Goal: Information Seeking & Learning: Check status

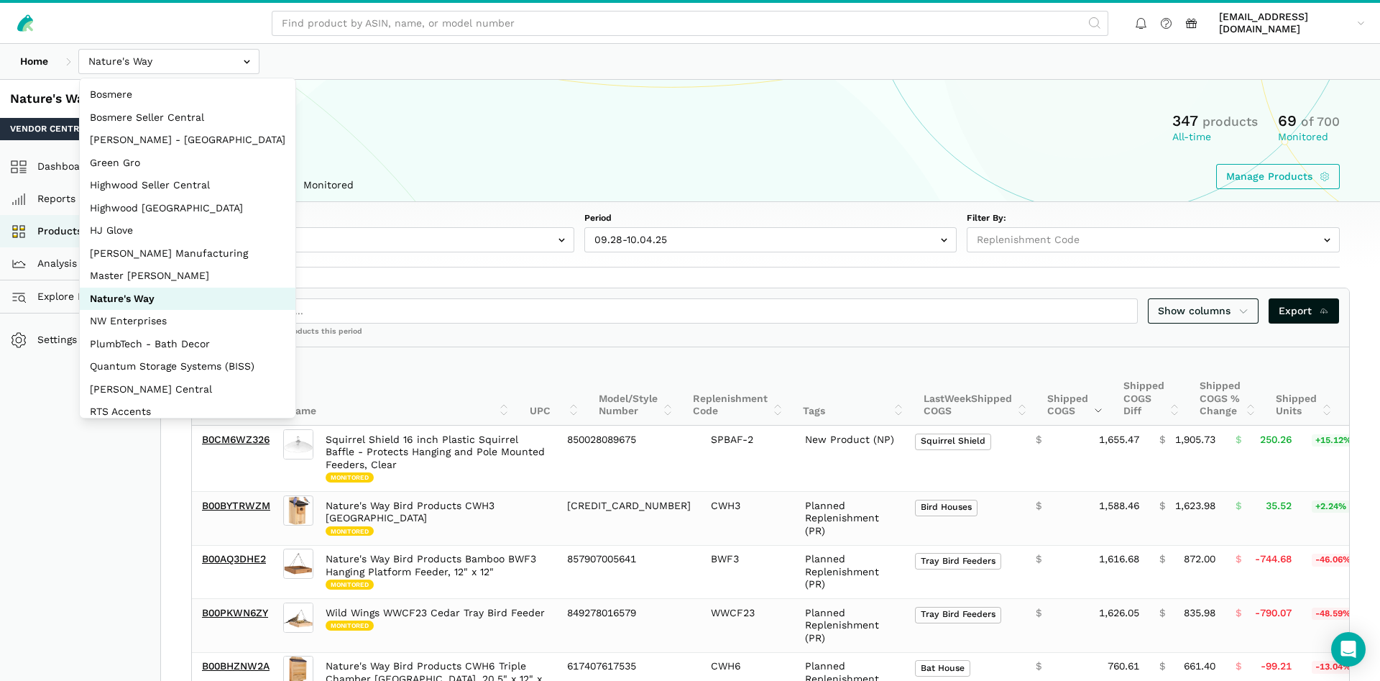
select select "Weekly"
select select
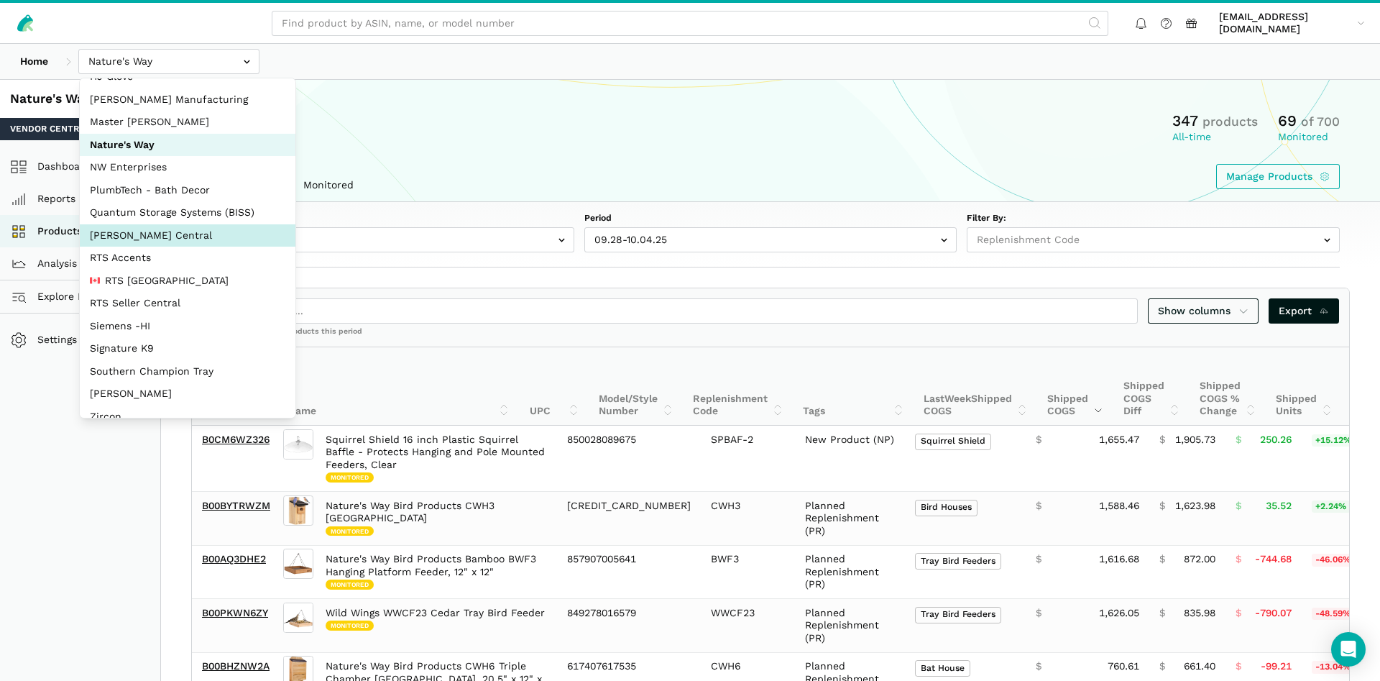
scroll to position [192, 0]
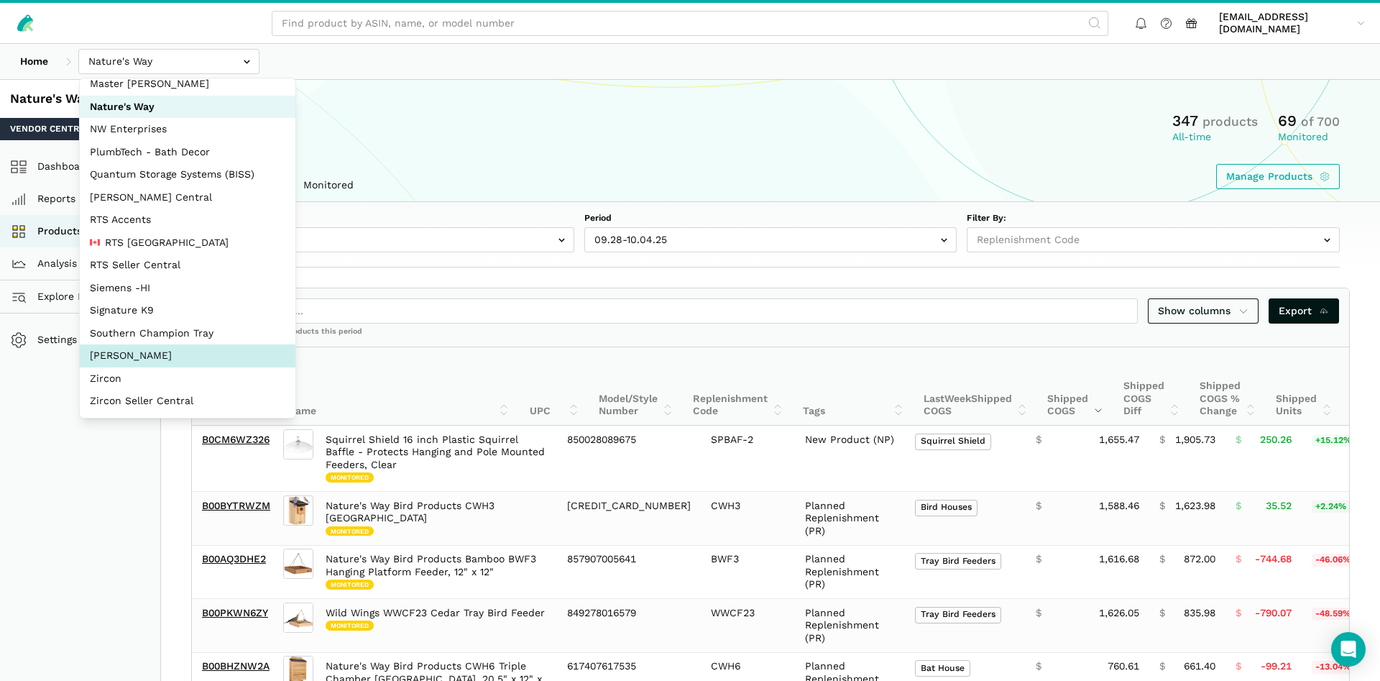
select select "5moWWUoXWPPauPLKpEqKhGJ3"
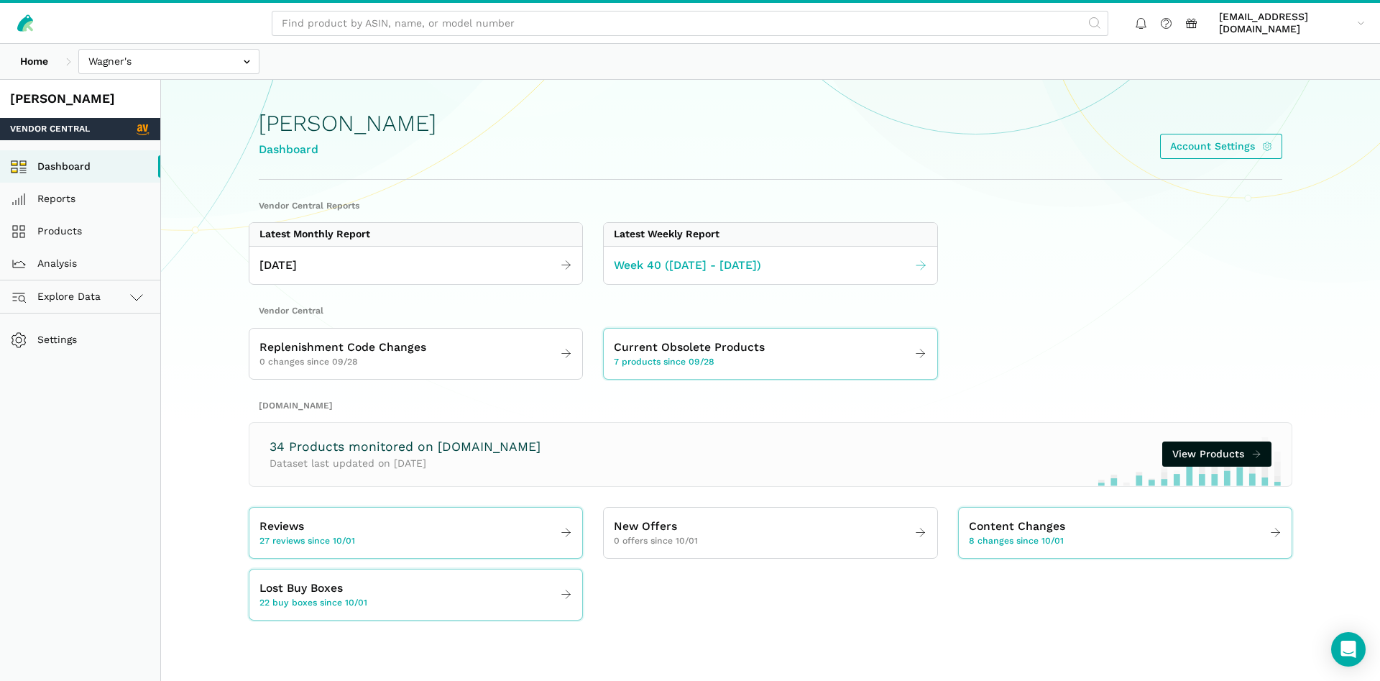
click at [737, 260] on span "Week 40 ([DATE] - [DATE])" at bounding box center [687, 266] width 147 height 18
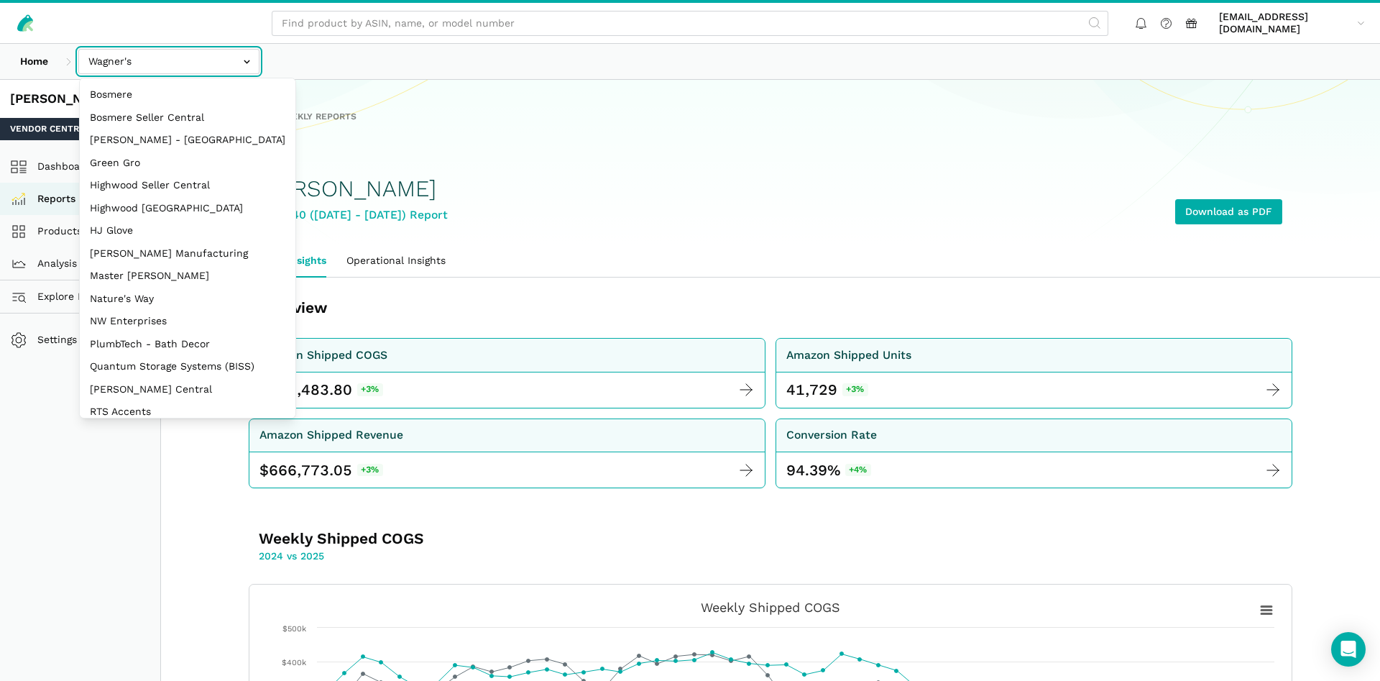
click at [139, 63] on input "text" at bounding box center [168, 61] width 181 height 25
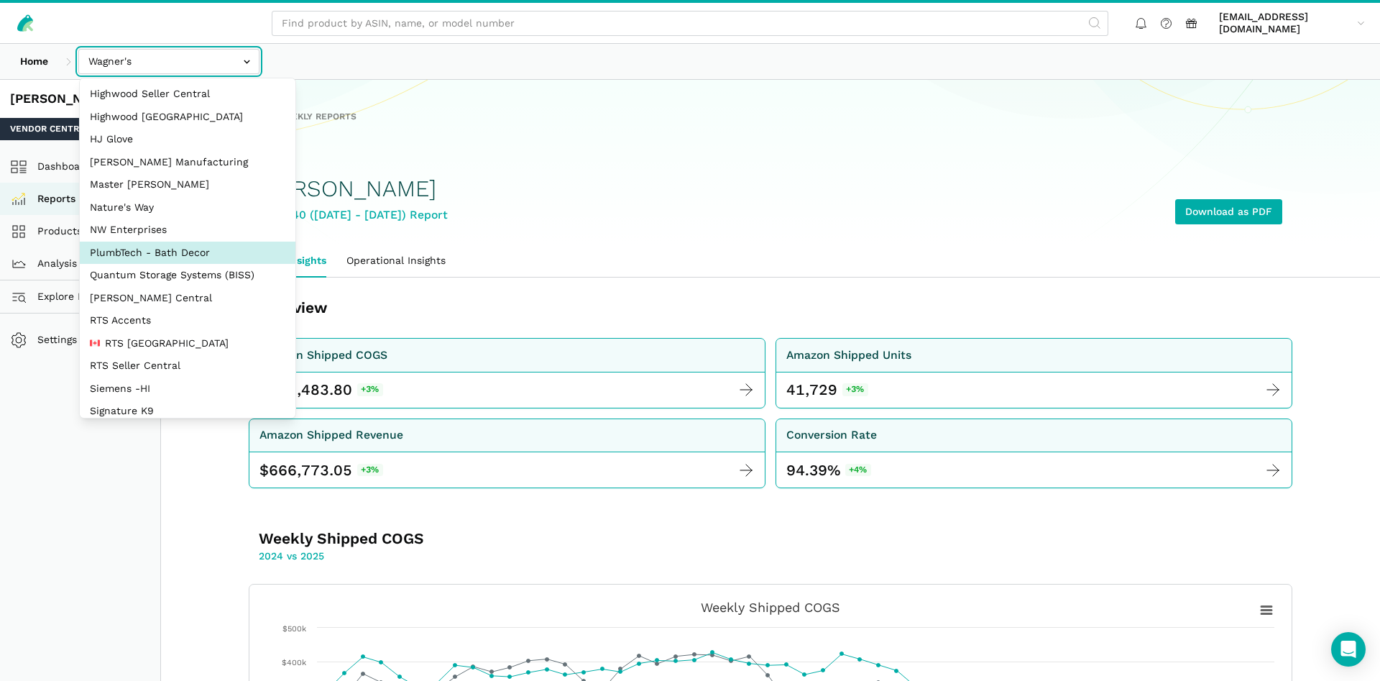
scroll to position [192, 0]
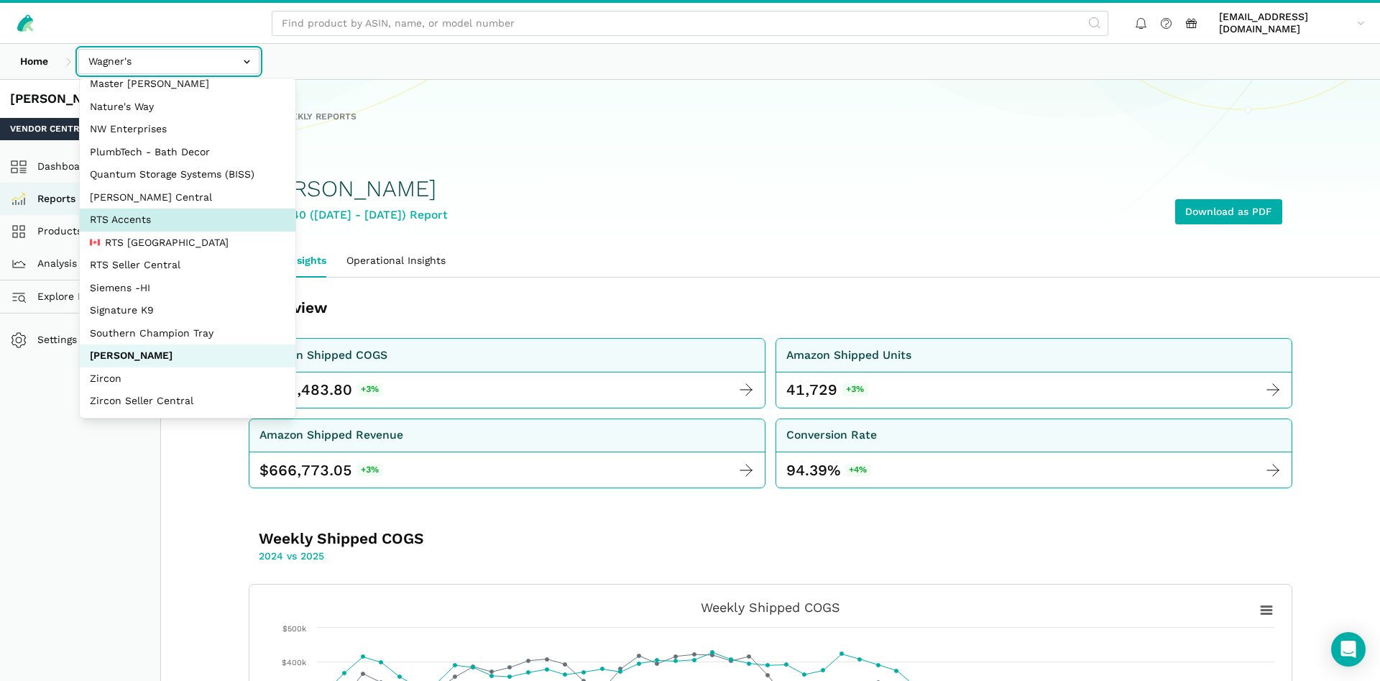
select select "DPHNLGULfjdmZCda3GrCfans"
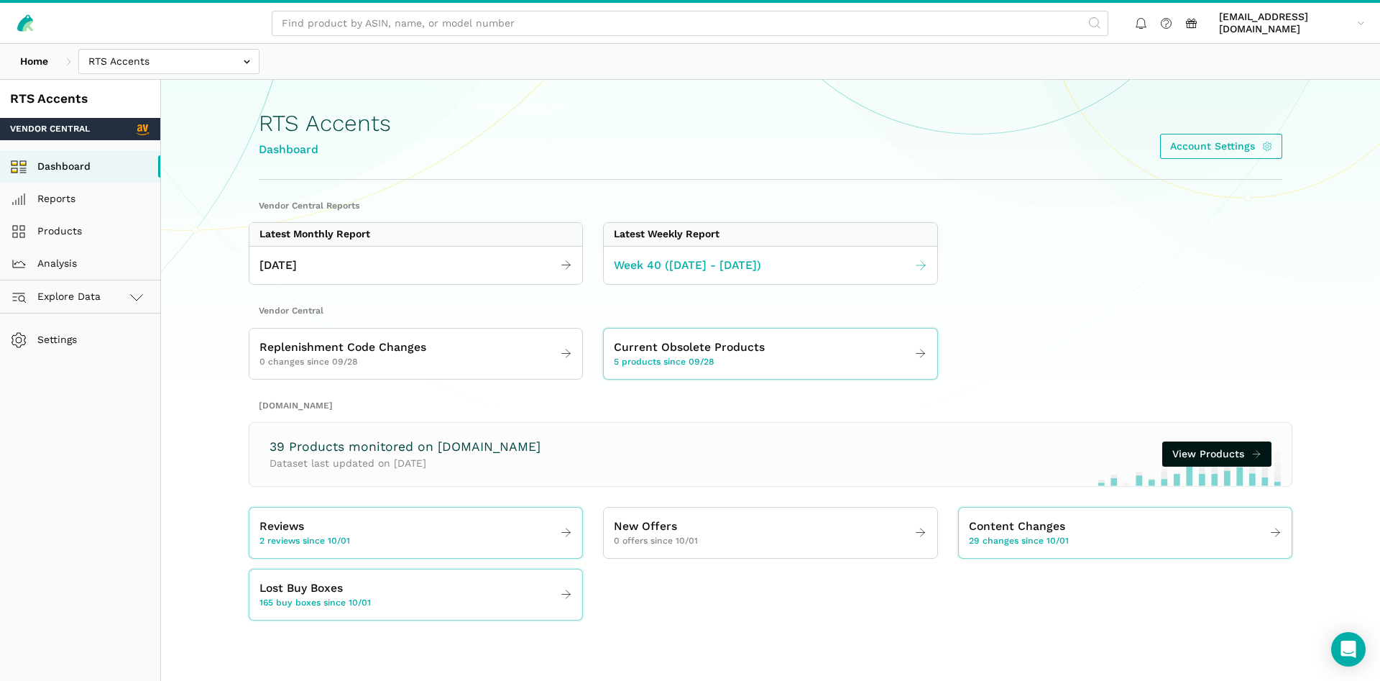
click at [689, 274] on link "Week 40 ([DATE] - [DATE])" at bounding box center [770, 266] width 333 height 28
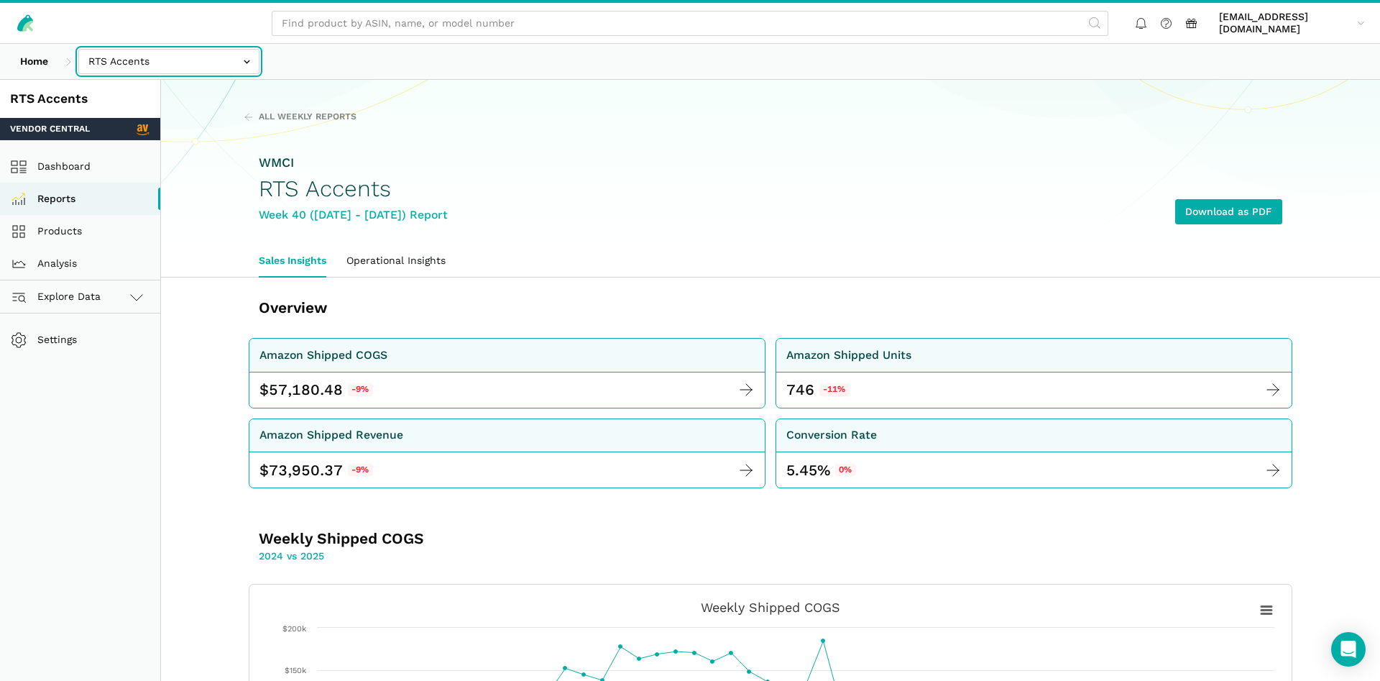
click at [147, 69] on input "text" at bounding box center [168, 61] width 181 height 25
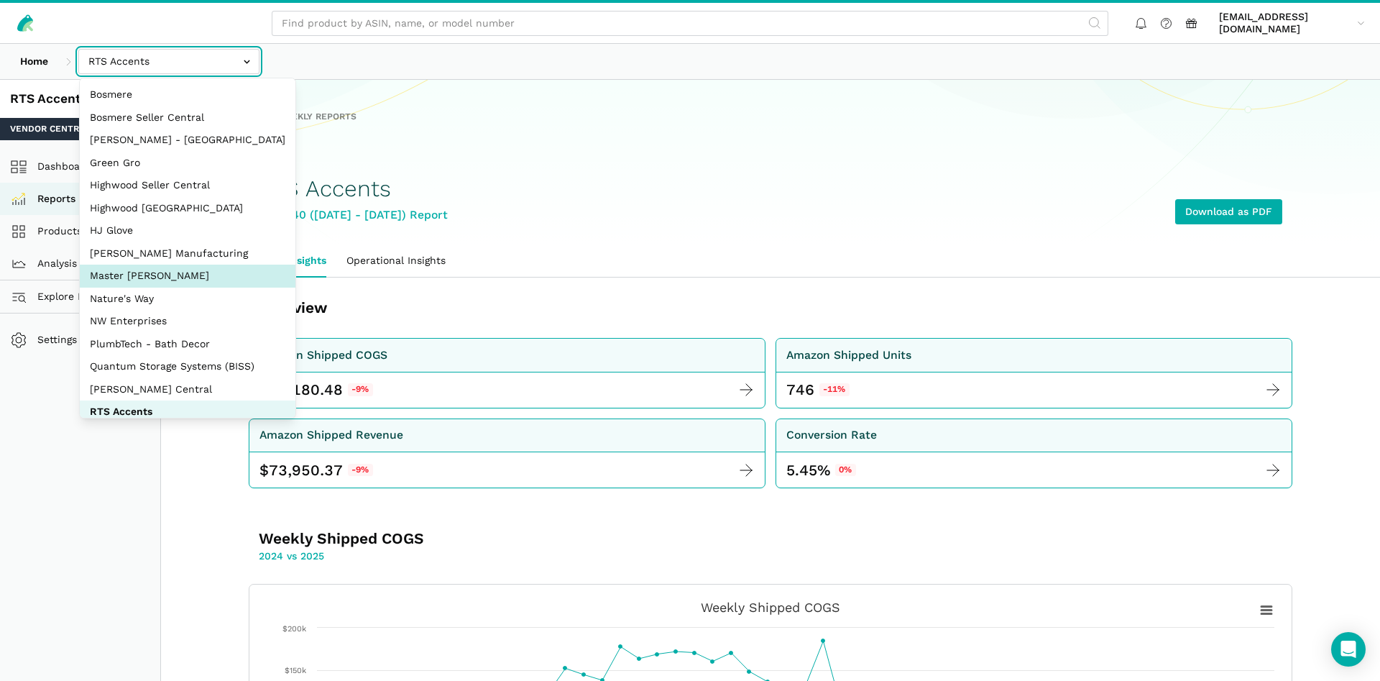
select select "ZsdjZB9W7DRA5a2dt3EdZNCw"
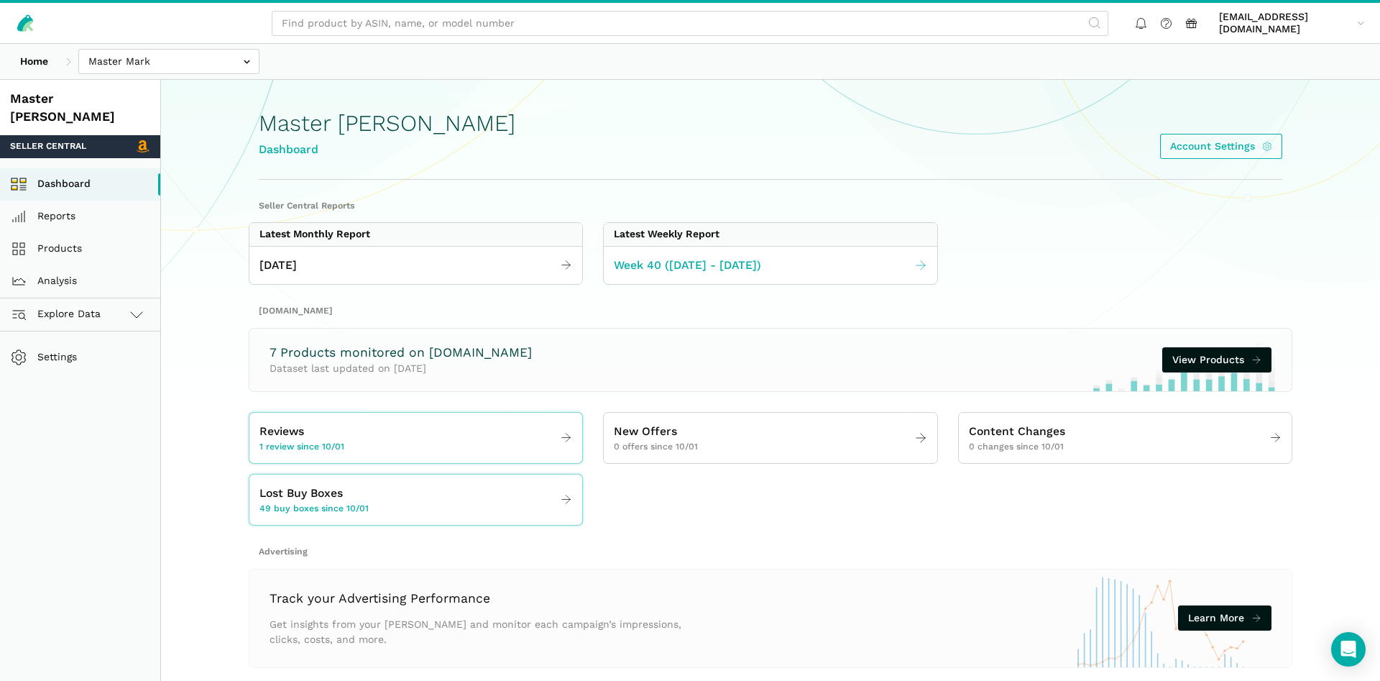
click at [687, 264] on span "Week 40 ([DATE] - [DATE])" at bounding box center [687, 266] width 147 height 18
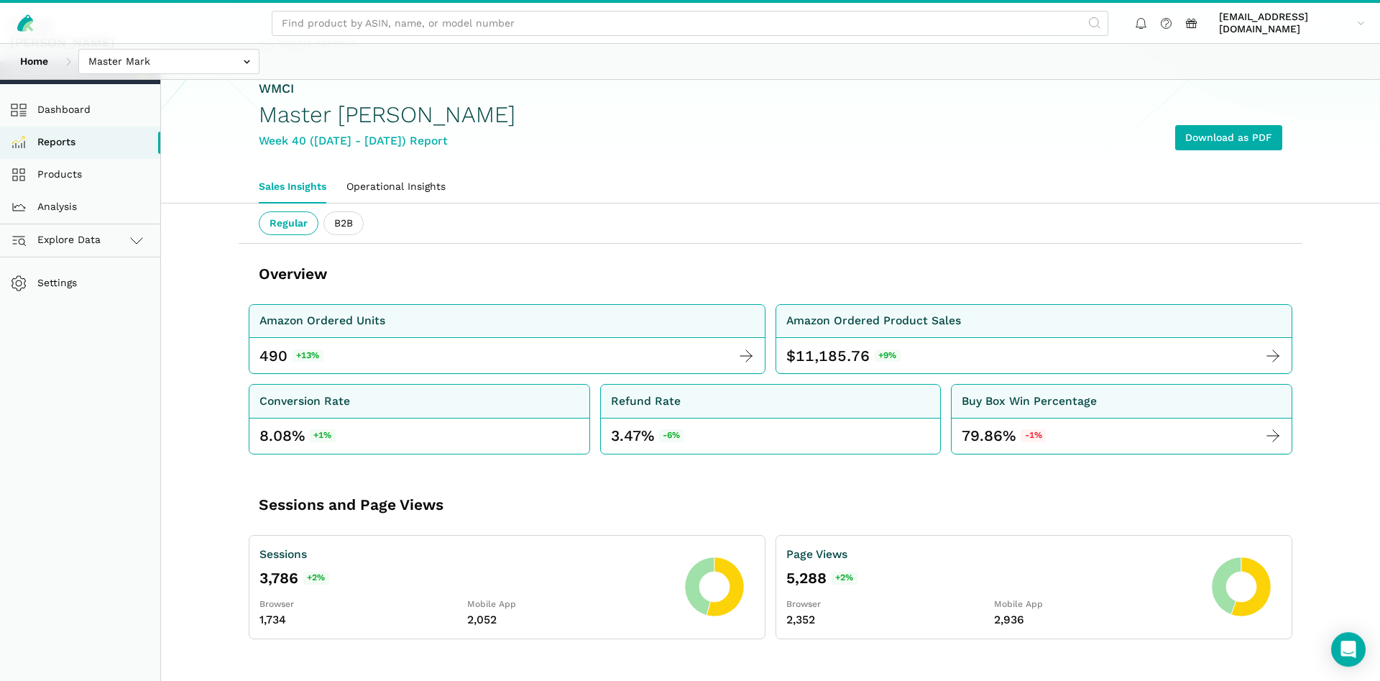
scroll to position [73, 0]
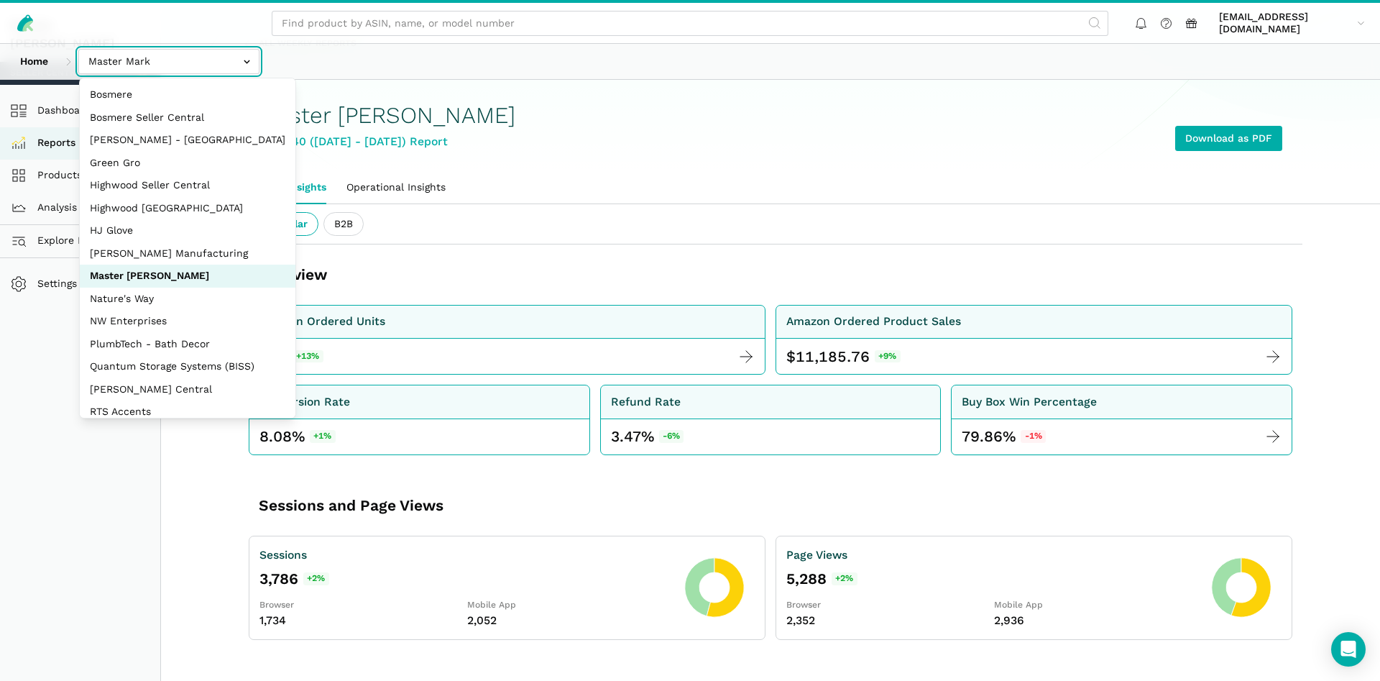
click at [178, 65] on input "text" at bounding box center [168, 61] width 181 height 25
select select "DPHNLGULfjdmZCda3GrCfans"
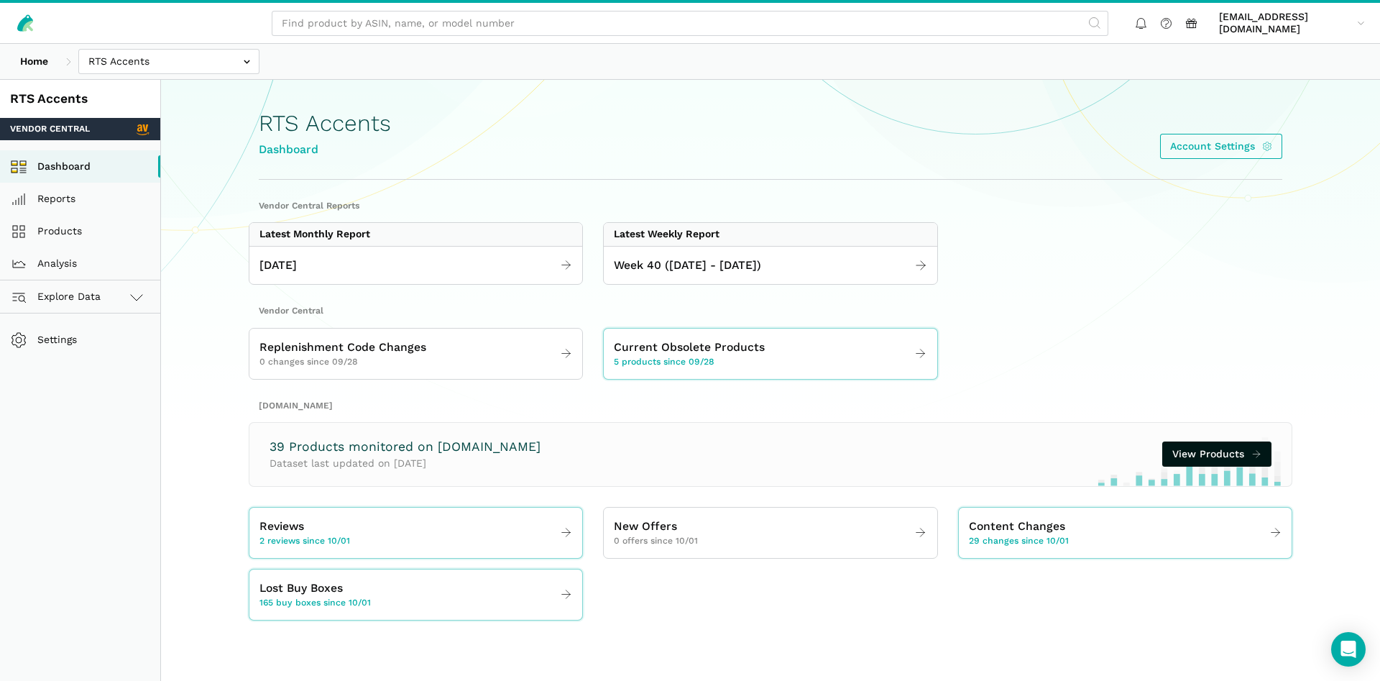
click at [544, 74] on div "Home Bosmere Bosmere Seller Central Gleason - Milwaukee Green Gro Highwood Sell…" at bounding box center [690, 61] width 1380 height 35
click at [326, 535] on span "2 reviews since 10/01" at bounding box center [305, 541] width 91 height 13
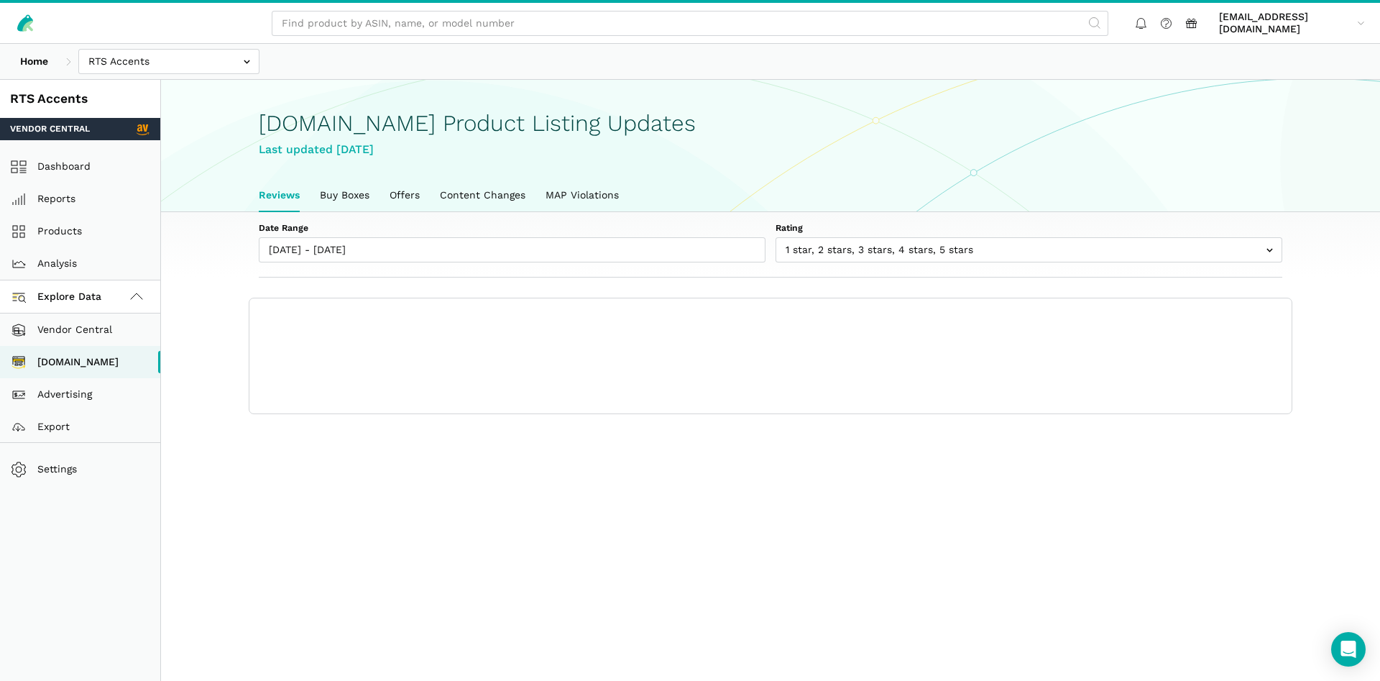
scroll to position [5, 0]
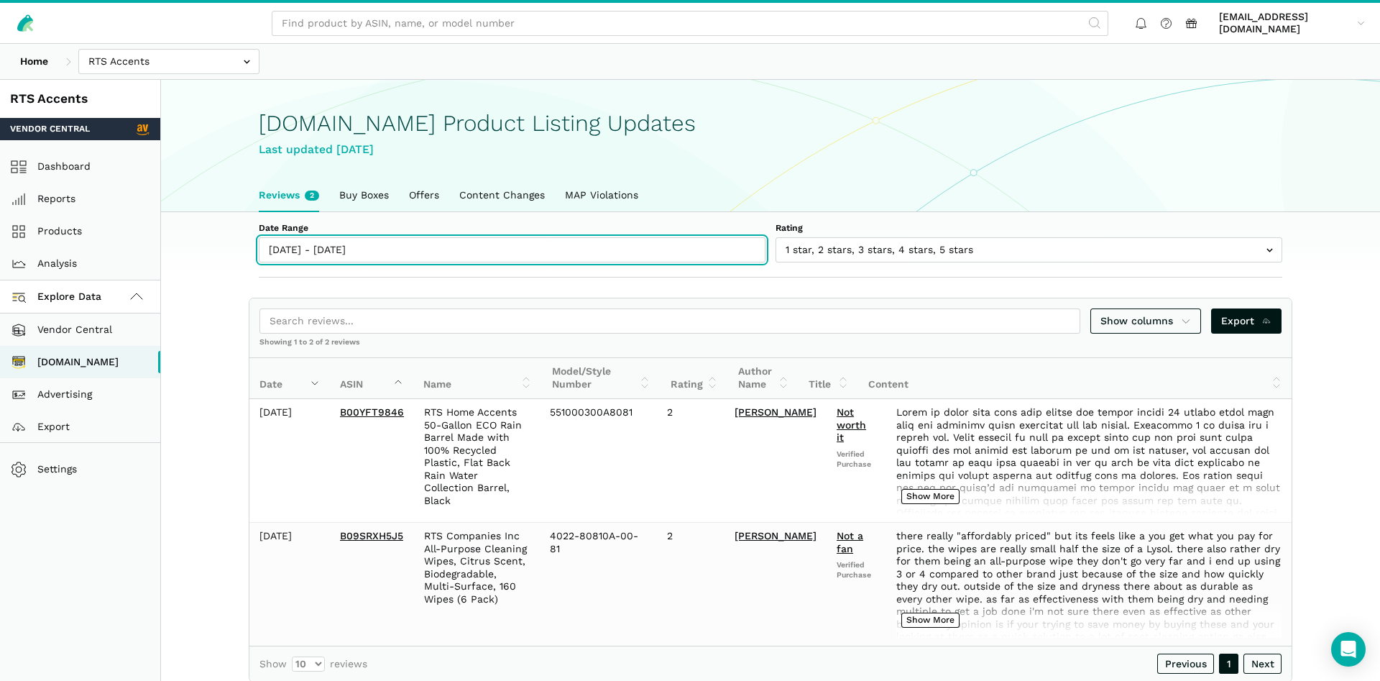
type input "10/01/2025"
type input "10/07/2025"
click at [303, 250] on input "10/01/2025 - 10/07/2025" at bounding box center [512, 249] width 507 height 25
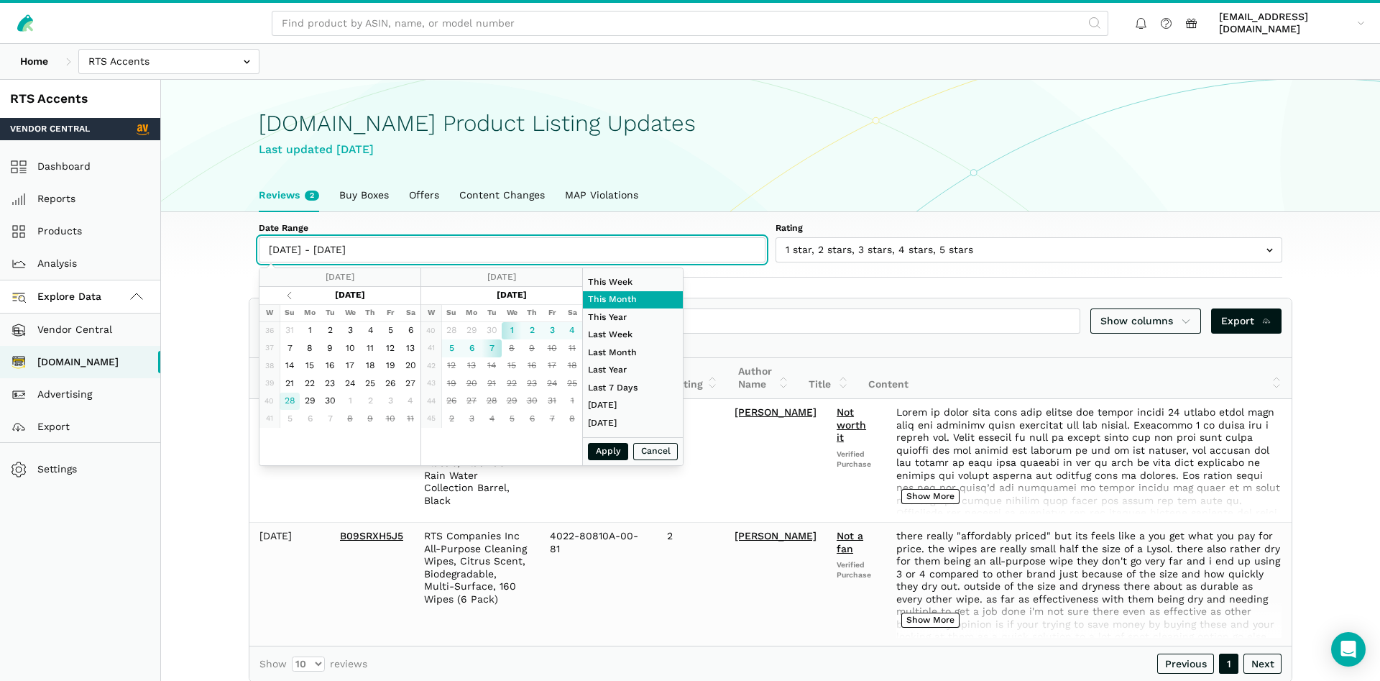
type input "09/28/2025"
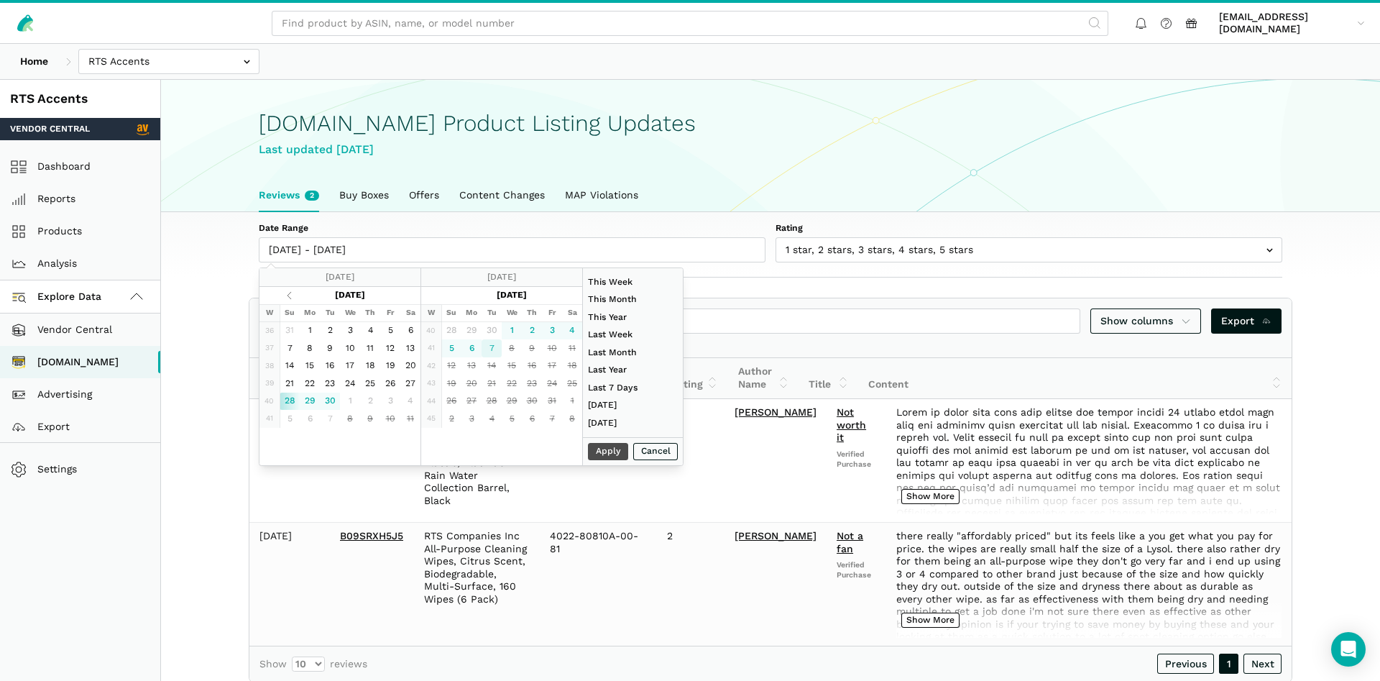
type input "10/07/2025"
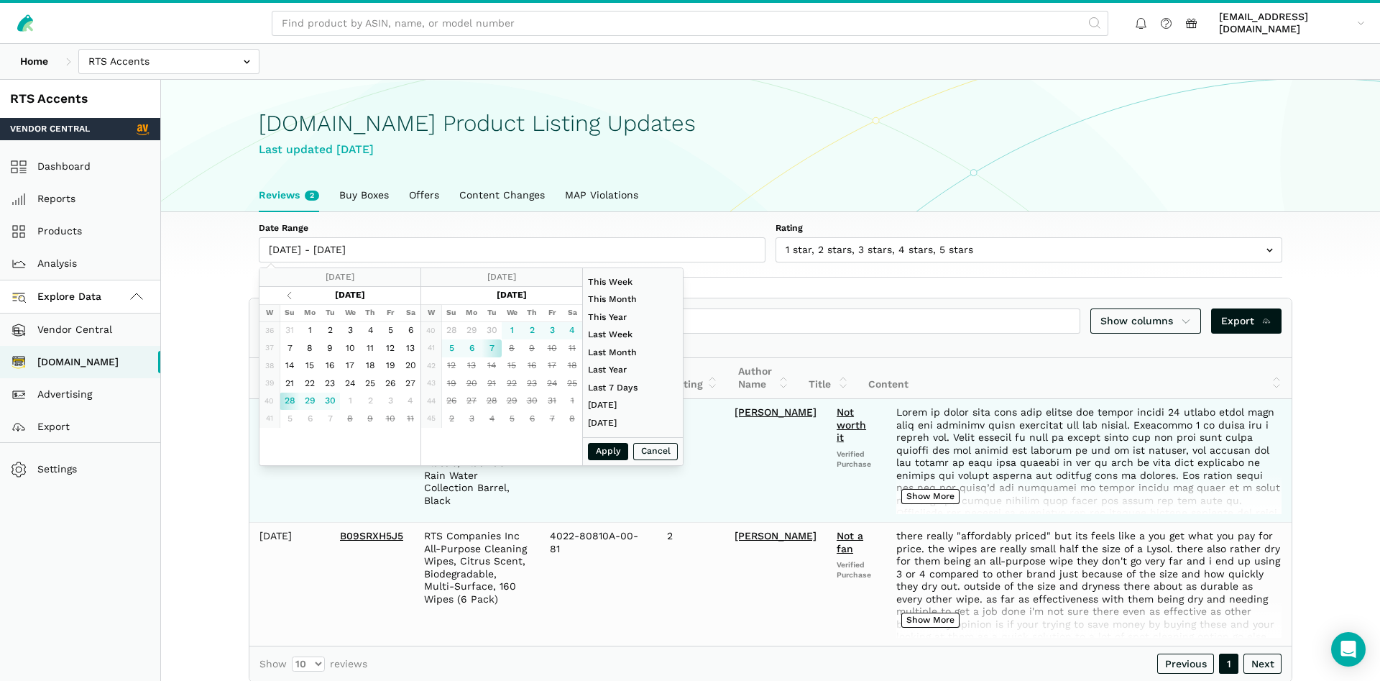
type input "09/28/2025"
drag, startPoint x: 609, startPoint y: 454, endPoint x: 617, endPoint y: 456, distance: 8.2
click at [615, 454] on button "Apply" at bounding box center [608, 452] width 40 height 18
type input "09/28/2025 - 10/07/2025"
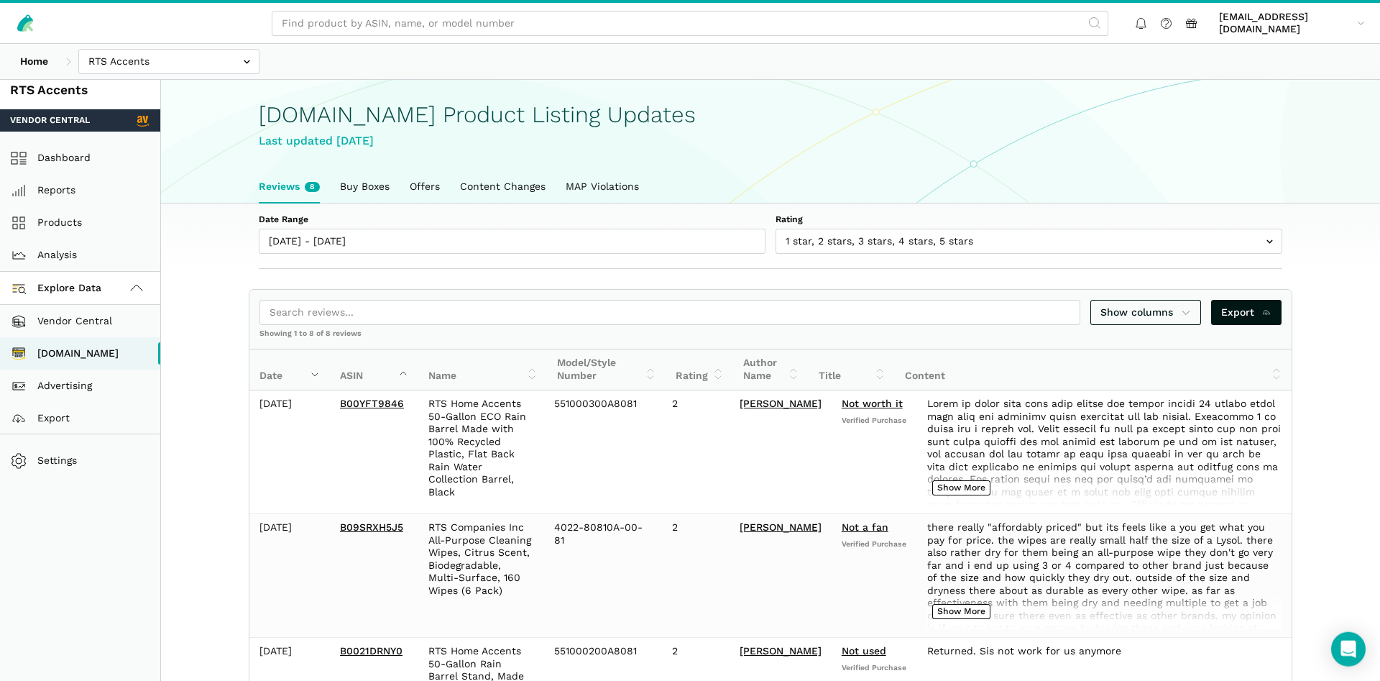
scroll to position [0, 0]
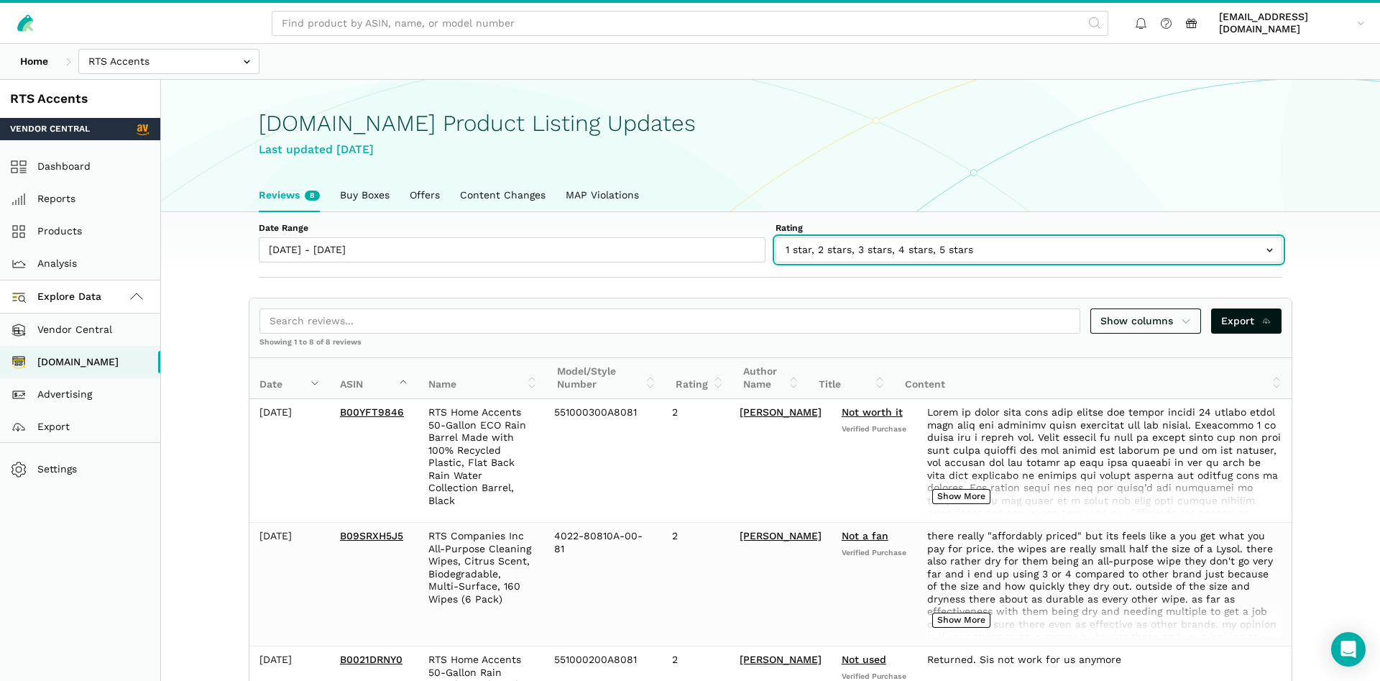
click at [843, 258] on input "text" at bounding box center [1029, 249] width 507 height 25
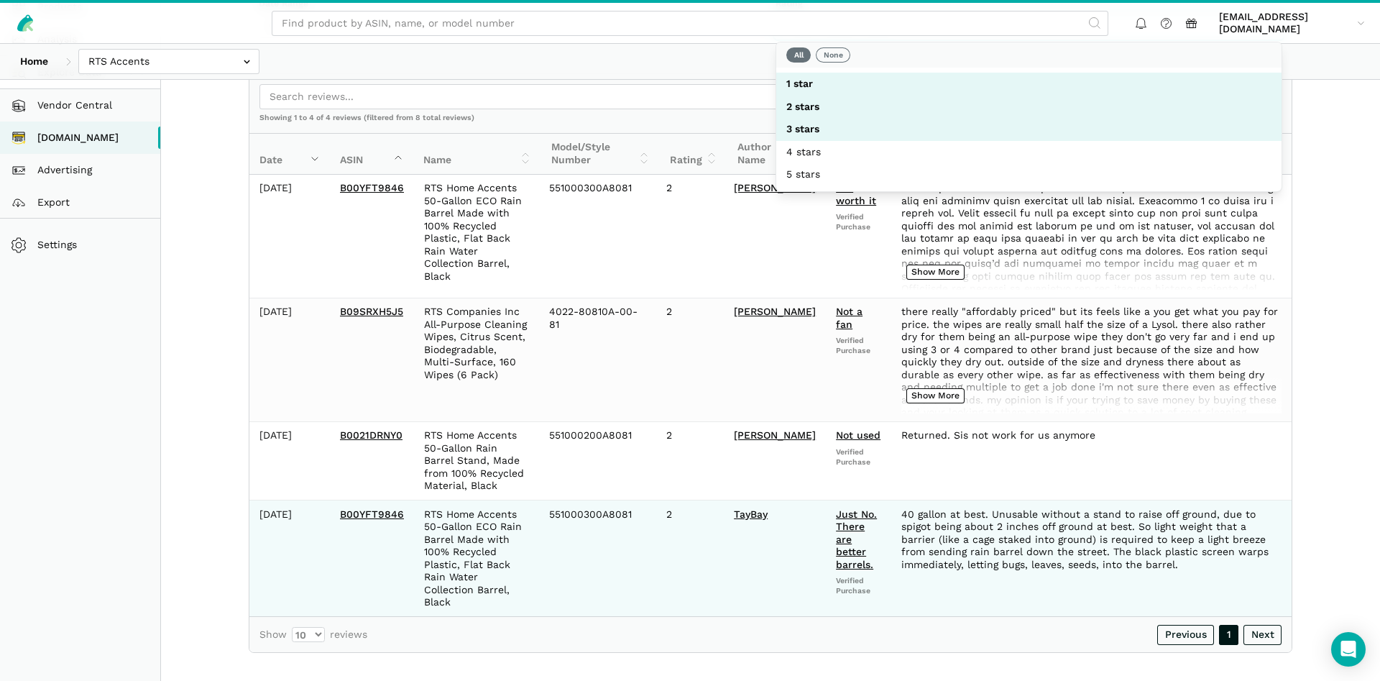
scroll to position [151, 0]
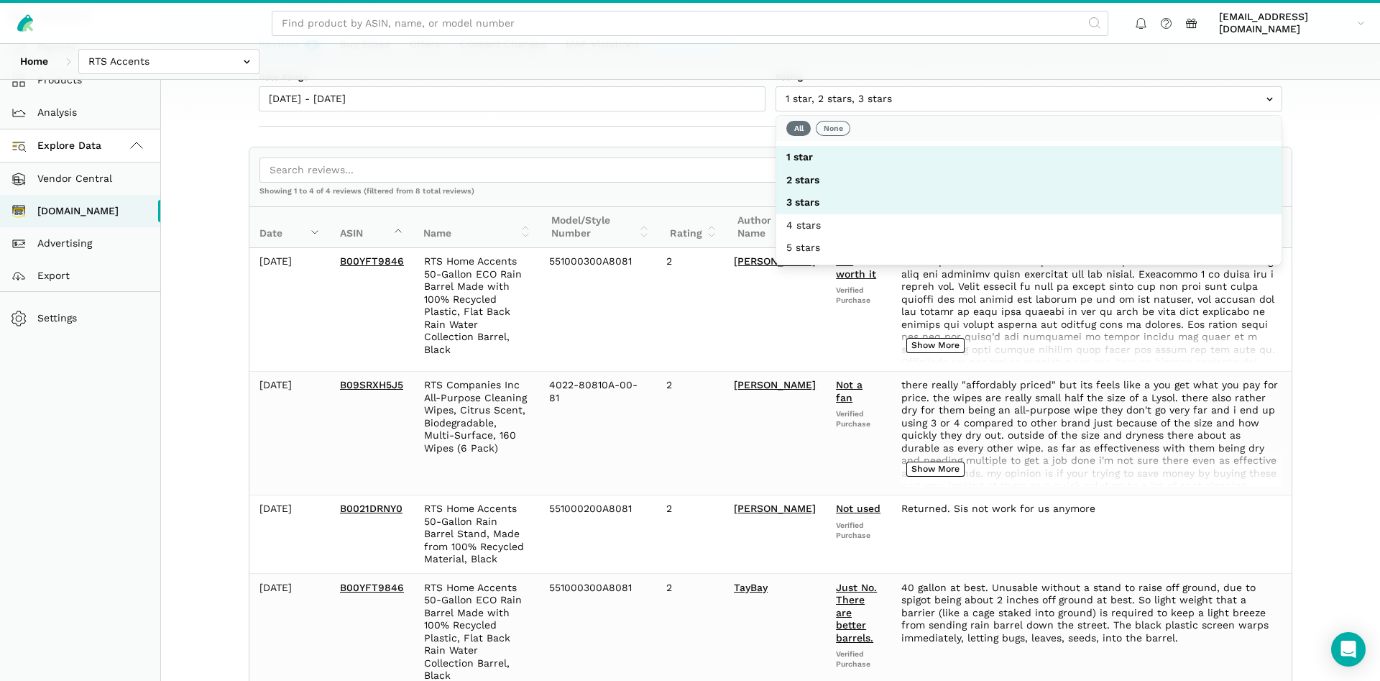
click at [439, 115] on div "Date Range 09/28/2025 - 10/07/2025 Rating 1 star 2 stars 3 stars 4 stars 5 stars" at bounding box center [771, 93] width 1104 height 65
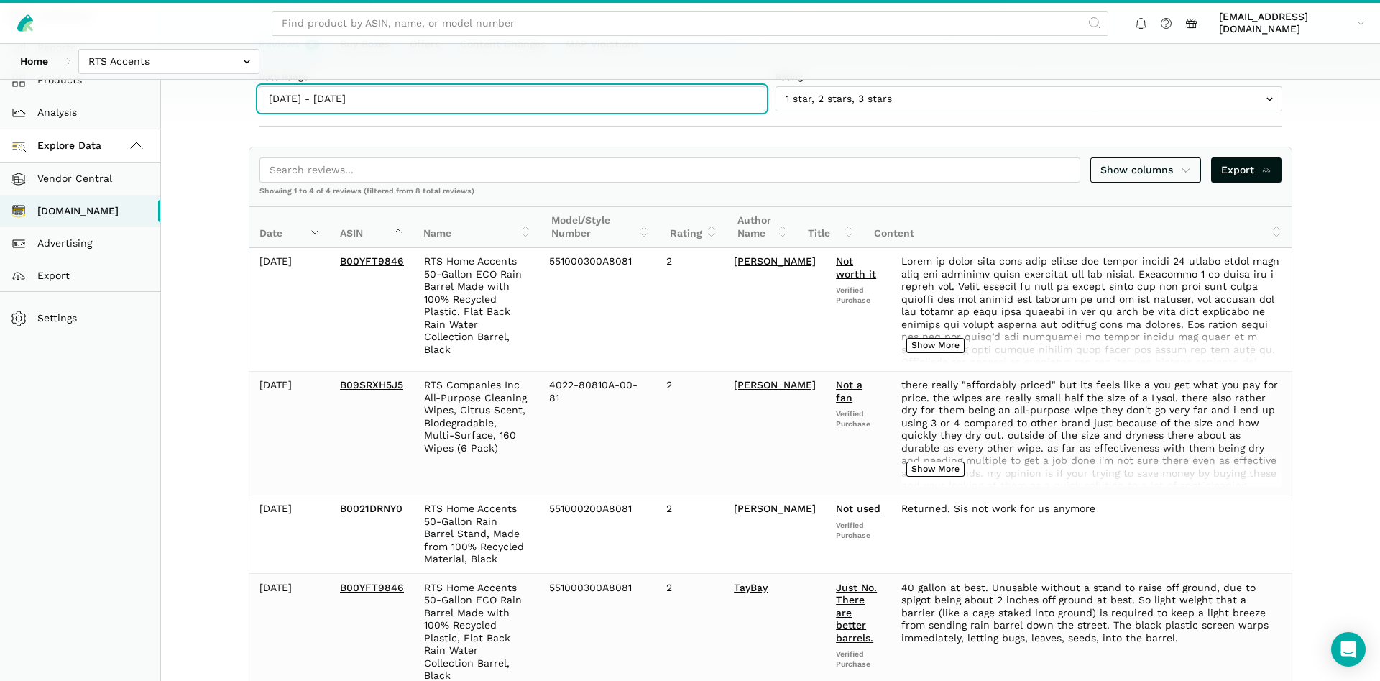
click at [436, 105] on input "09/28/2025 - 10/07/2025" at bounding box center [512, 98] width 507 height 25
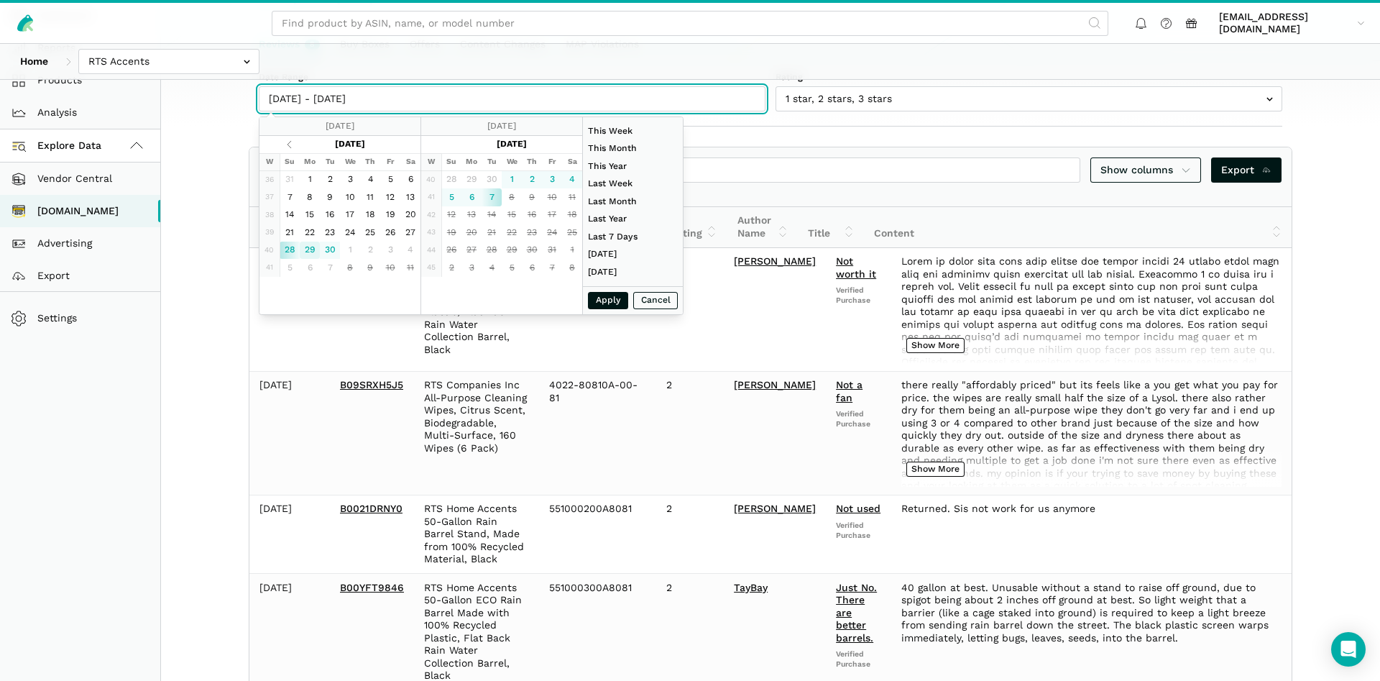
type input "09/29/2025"
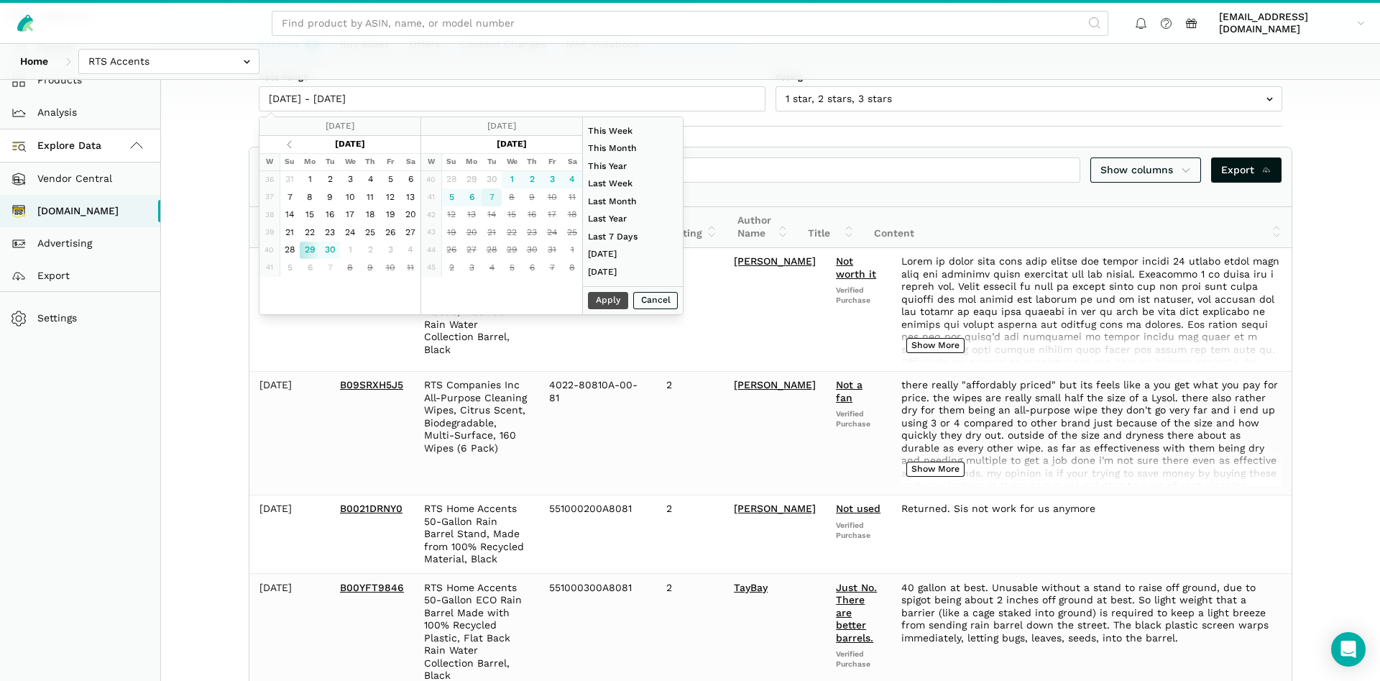
type input "10/07/2025"
type input "08/01/2025"
type input "08/31/2025"
type input "09/29/2025"
type input "10/07/2025"
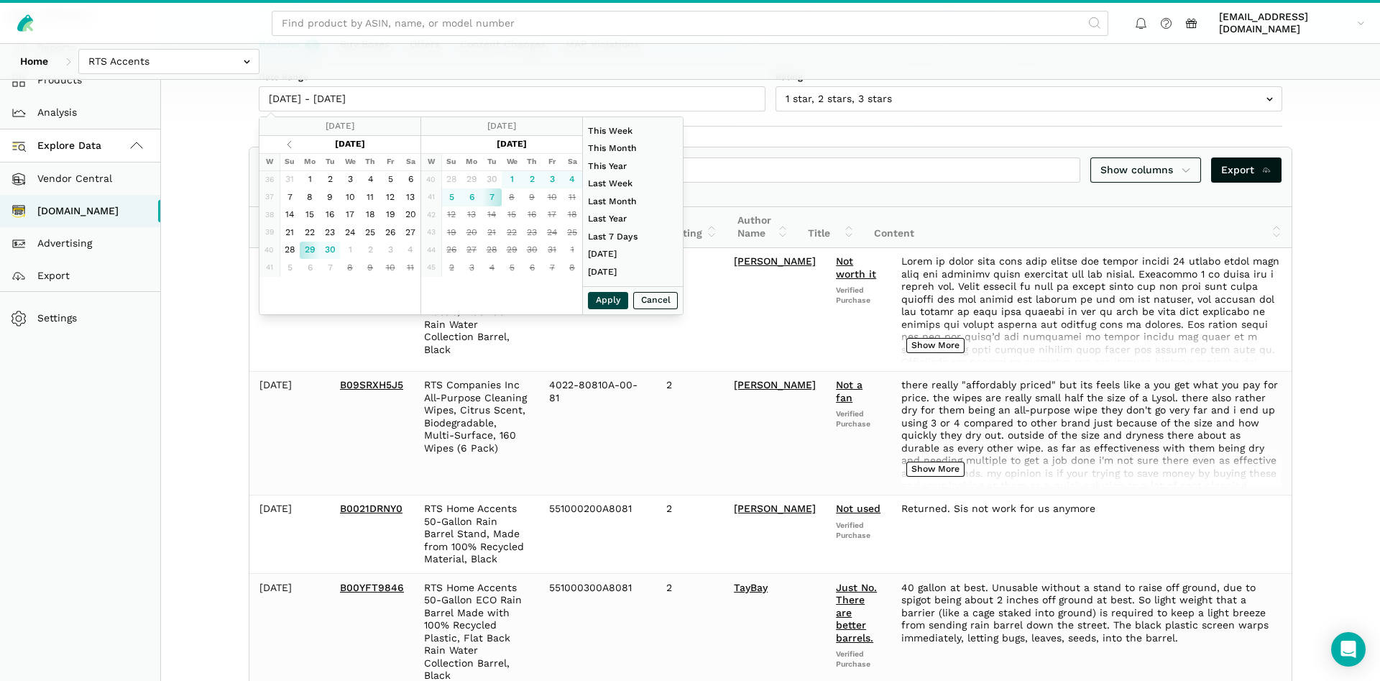
click at [603, 297] on button "Apply" at bounding box center [608, 301] width 40 height 18
type input "09/29/2025 - 10/07/2025"
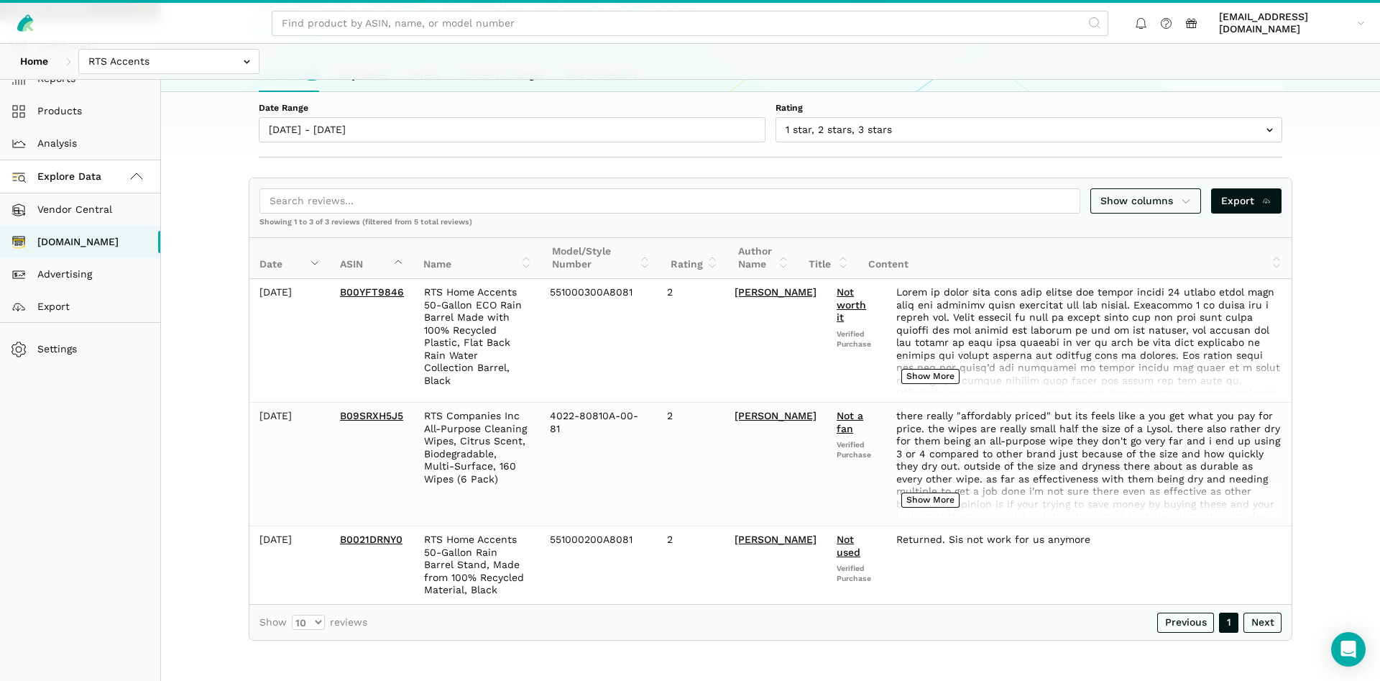
scroll to position [120, 0]
click at [1132, 206] on span "Show columns" at bounding box center [1146, 200] width 91 height 15
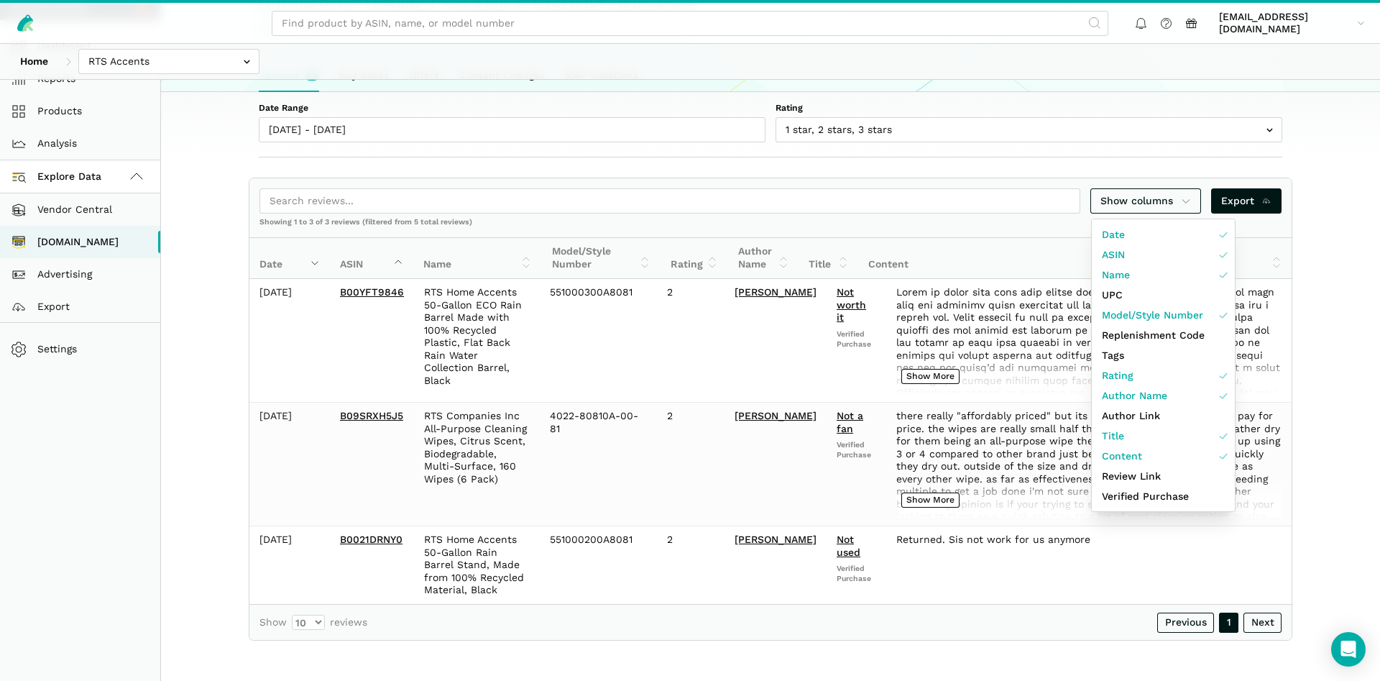
click at [1347, 194] on div at bounding box center [690, 340] width 1380 height 681
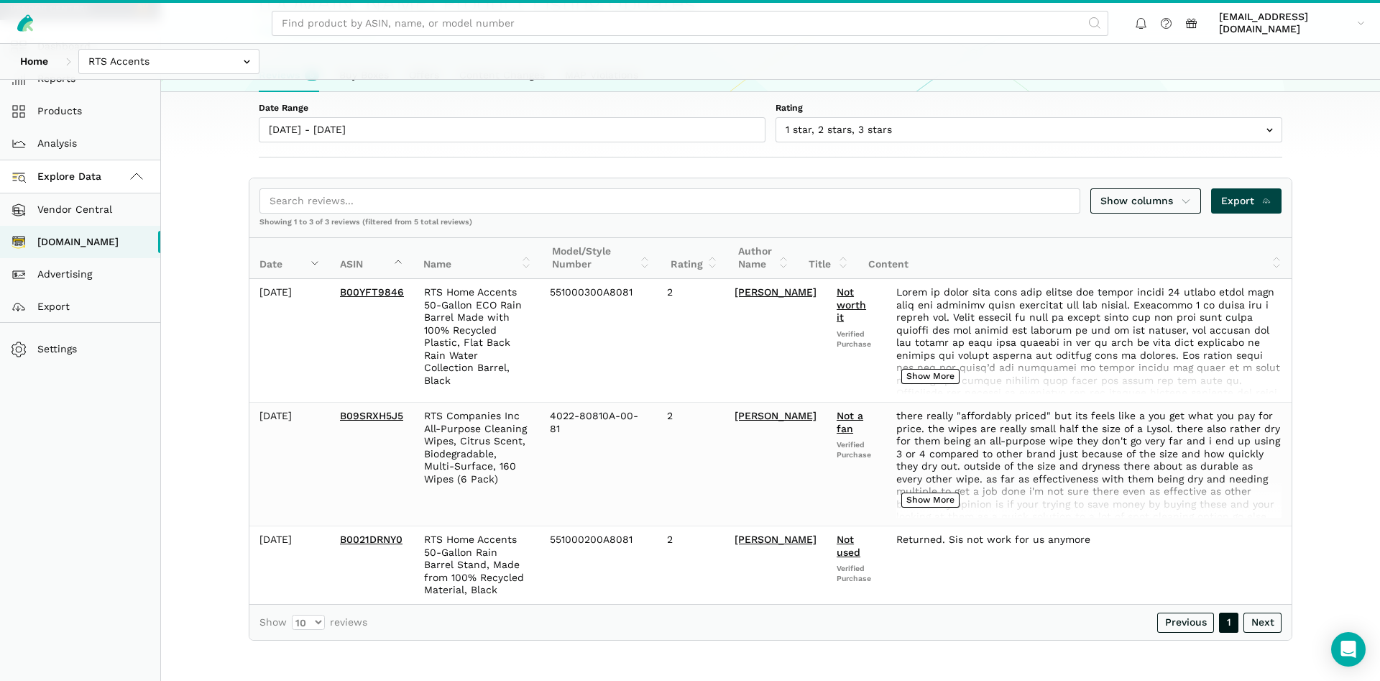
click at [1252, 196] on span "Export" at bounding box center [1246, 200] width 51 height 15
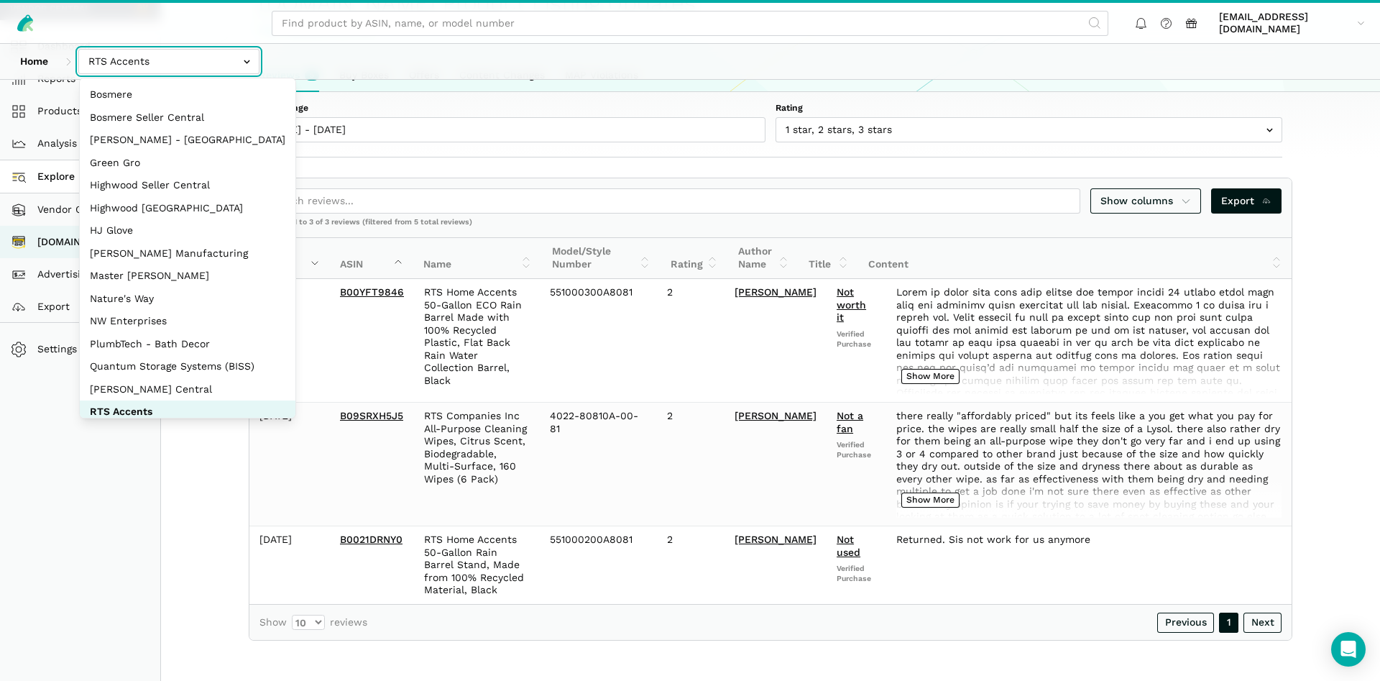
click at [165, 73] on input "text" at bounding box center [168, 61] width 181 height 25
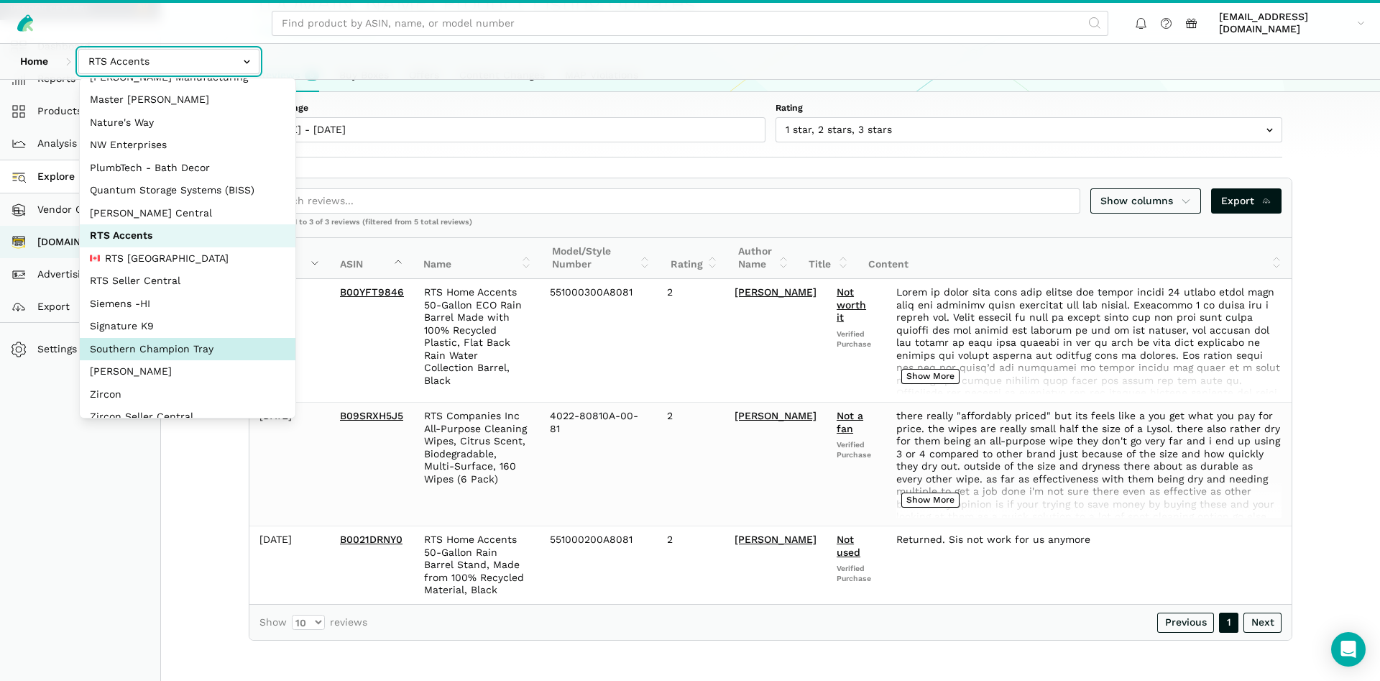
scroll to position [192, 0]
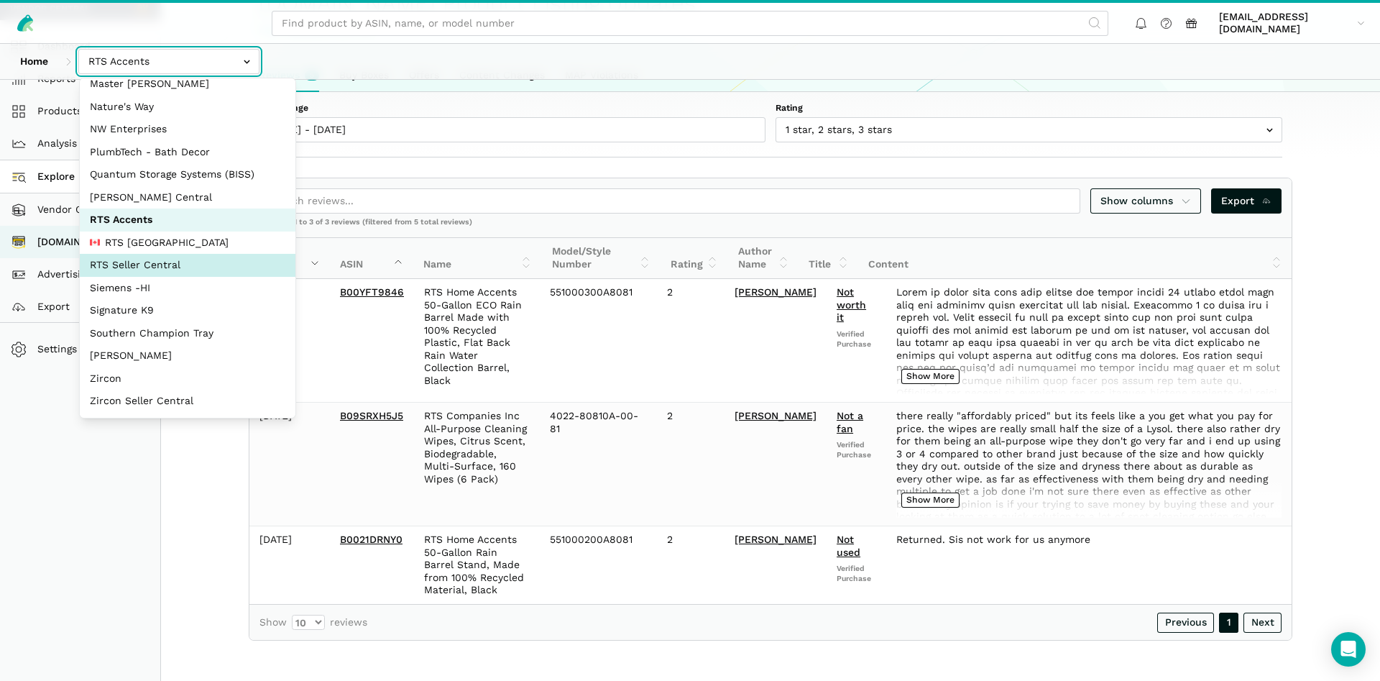
select select "DYdfgEtk9xdbXk9WgFd319bF"
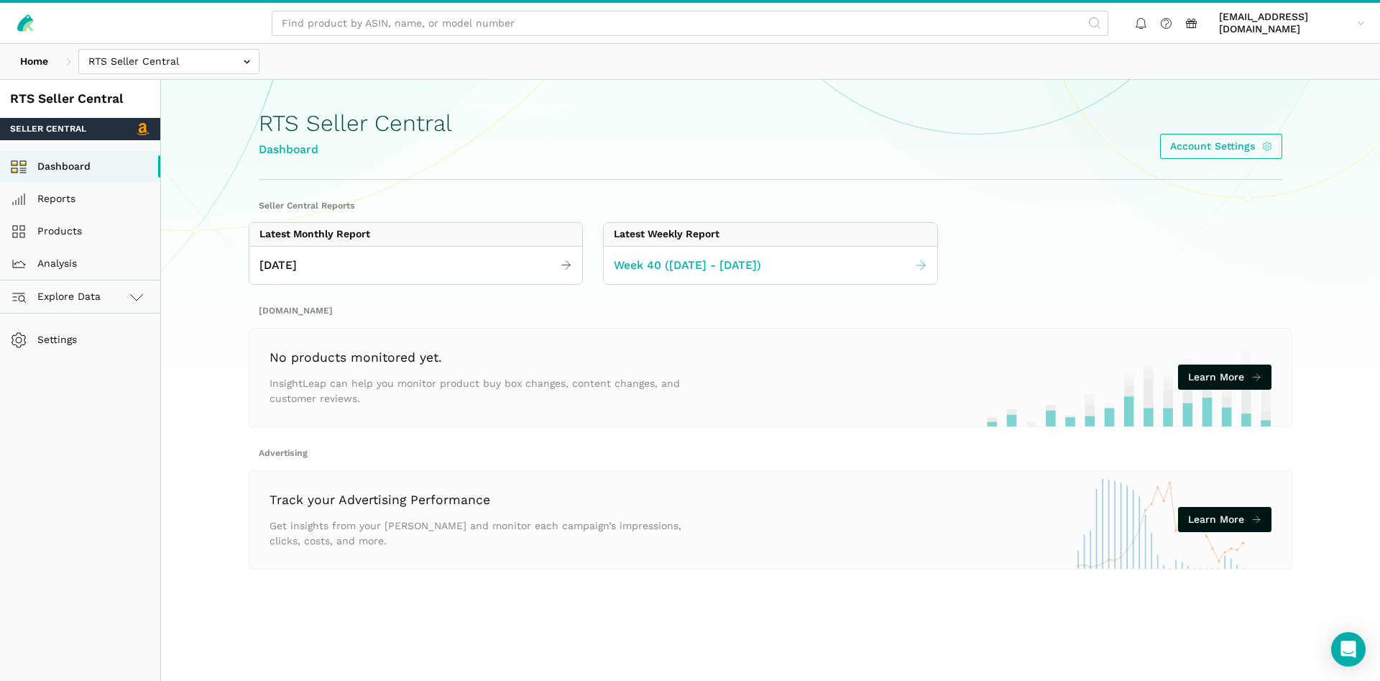
click at [738, 275] on link "Week 40 ([DATE] - [DATE])" at bounding box center [770, 266] width 333 height 28
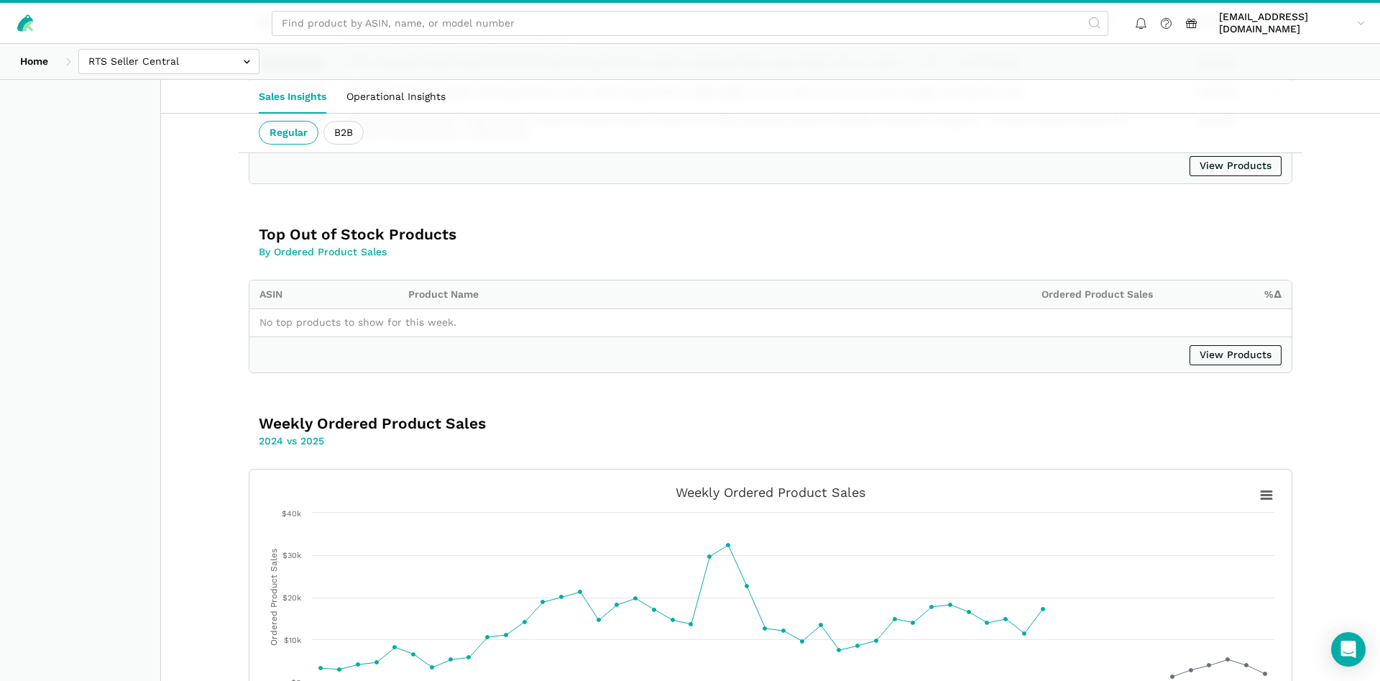
scroll to position [2346, 0]
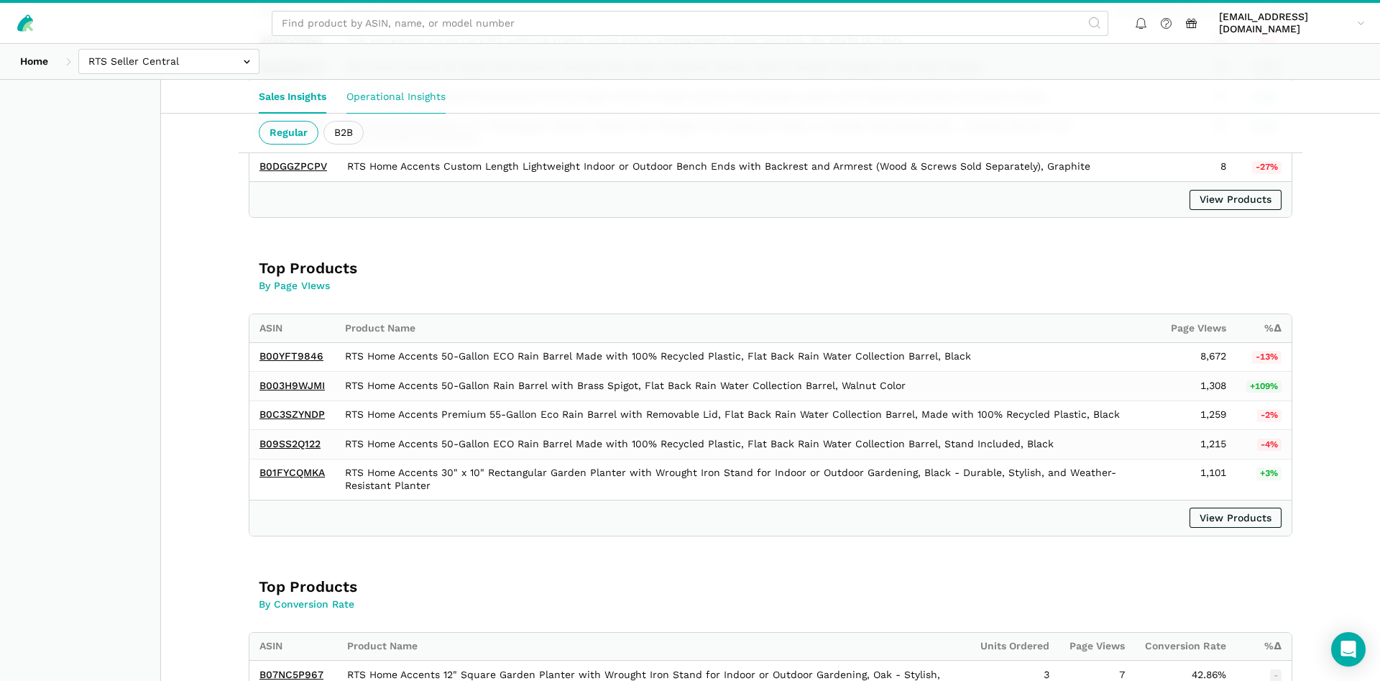
click at [416, 93] on link "Operational Insights" at bounding box center [395, 96] width 119 height 33
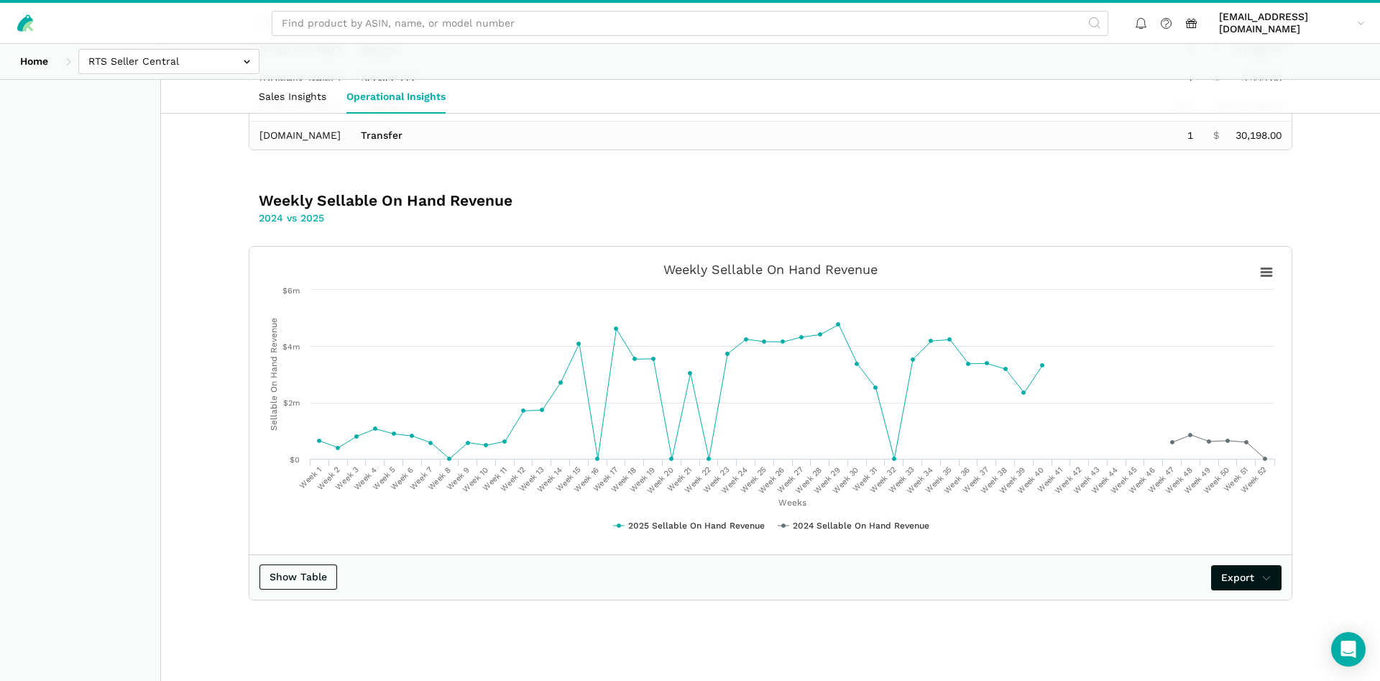
scroll to position [633, 0]
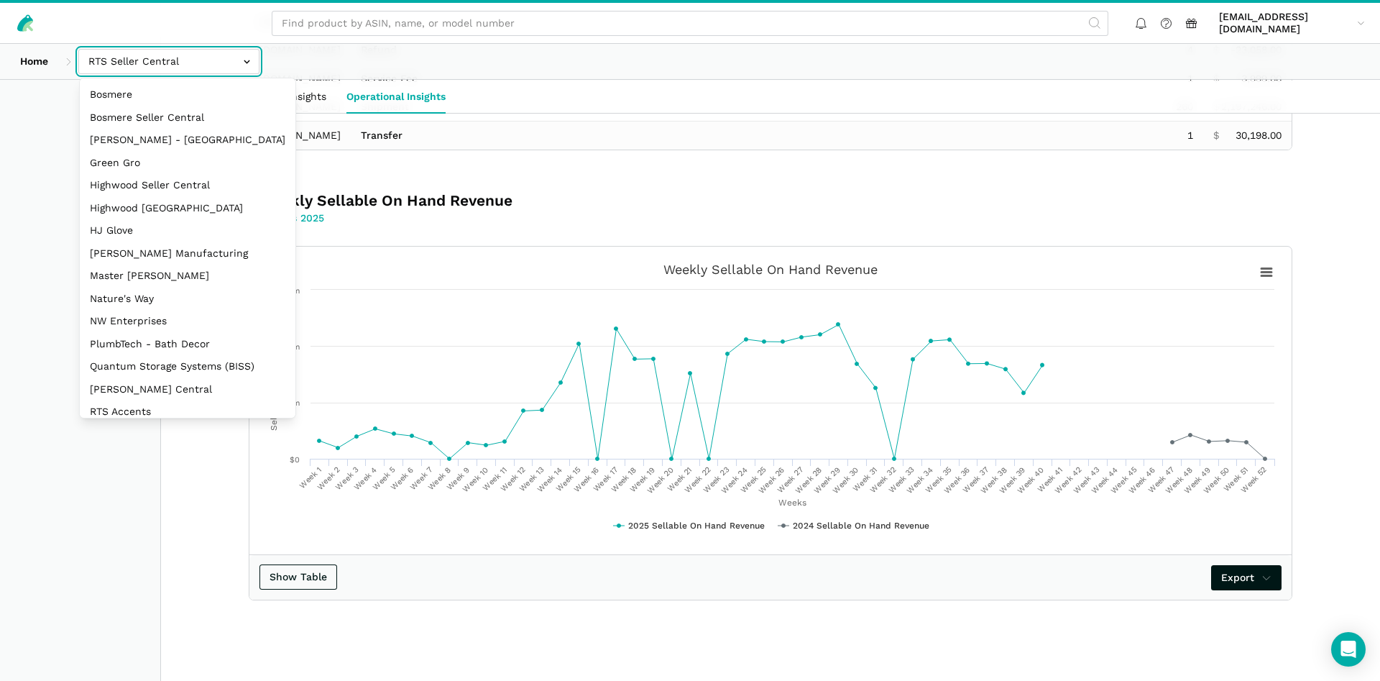
click at [129, 60] on input "text" at bounding box center [168, 61] width 181 height 25
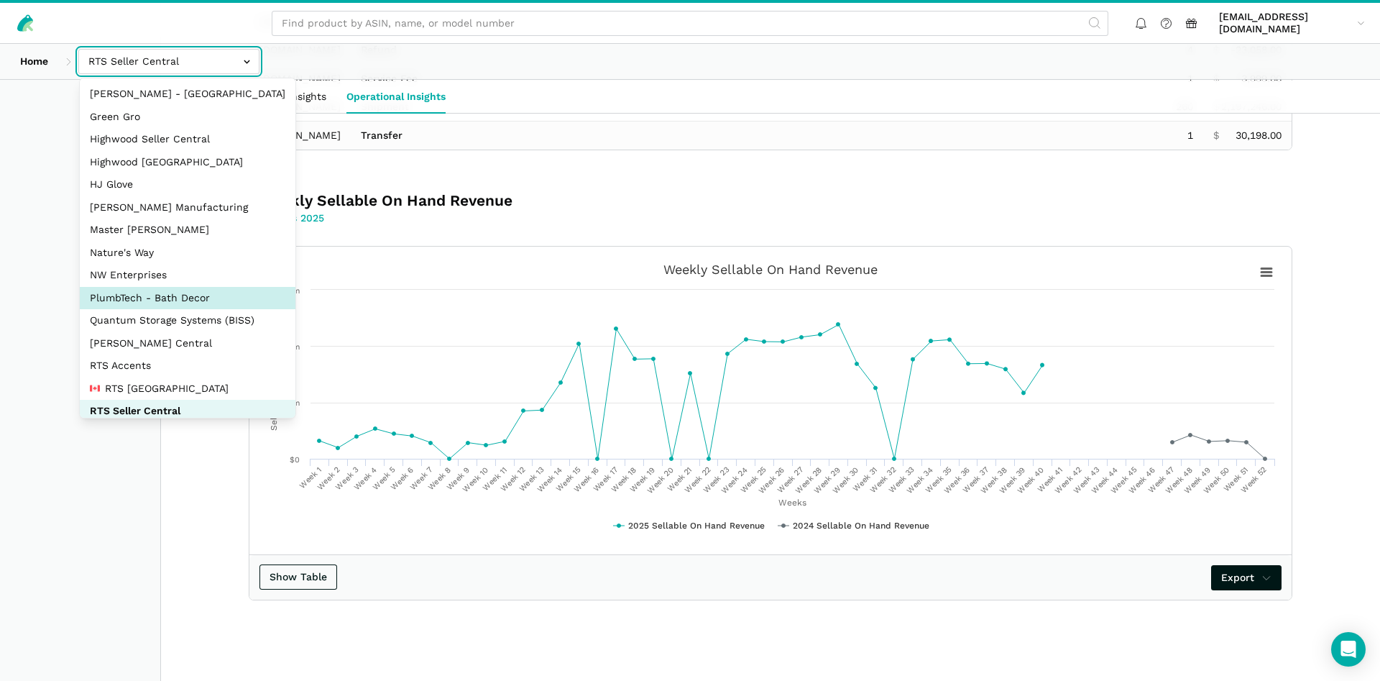
scroll to position [69, 0]
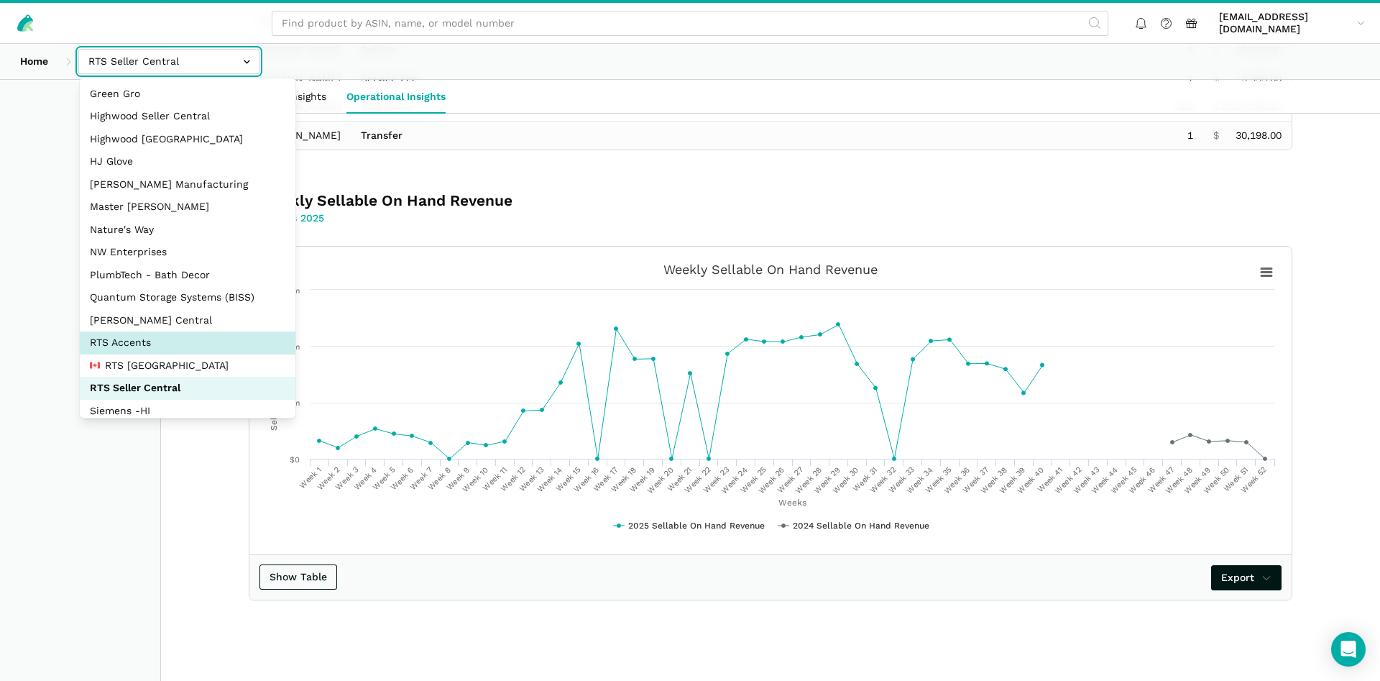
select select "DPHNLGULfjdmZCda3GrCfans"
